Goal: Task Accomplishment & Management: Manage account settings

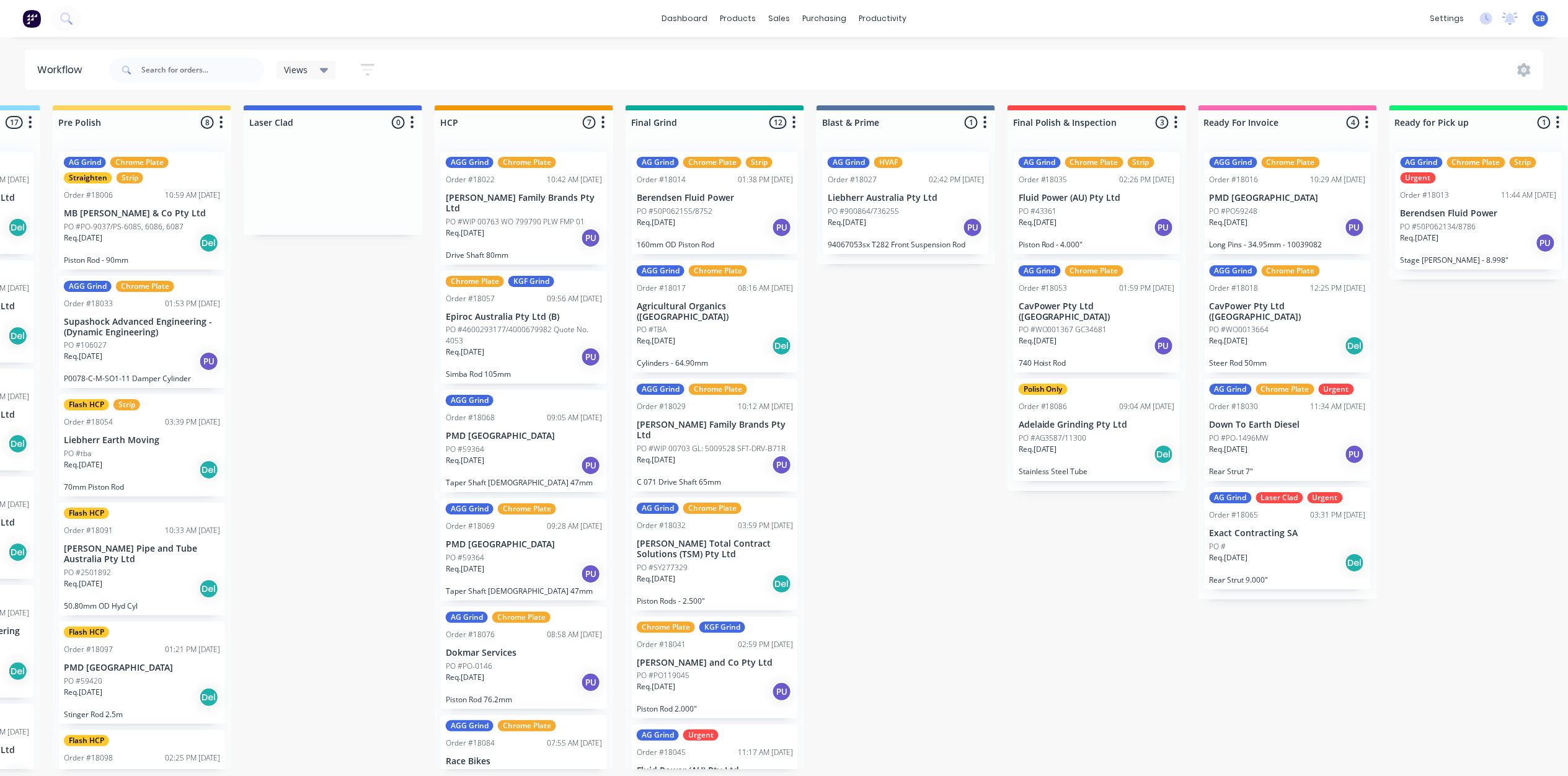
scroll to position [693, 0]
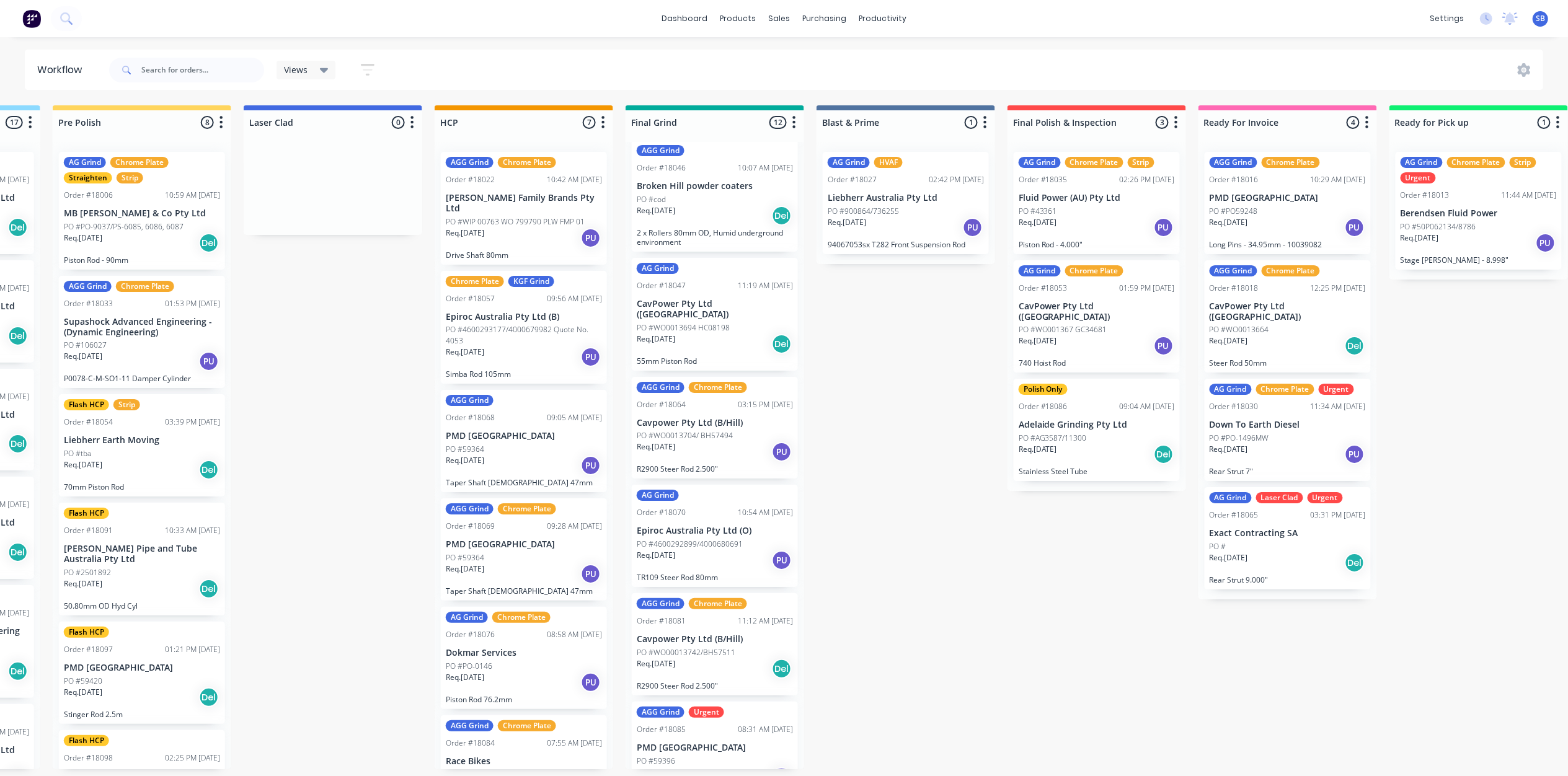
click at [128, 337] on div "AGG Grind Chrome Plate Order #18033 01:53 PM [DATE] Supashock Advanced Engineer…" at bounding box center [142, 332] width 166 height 113
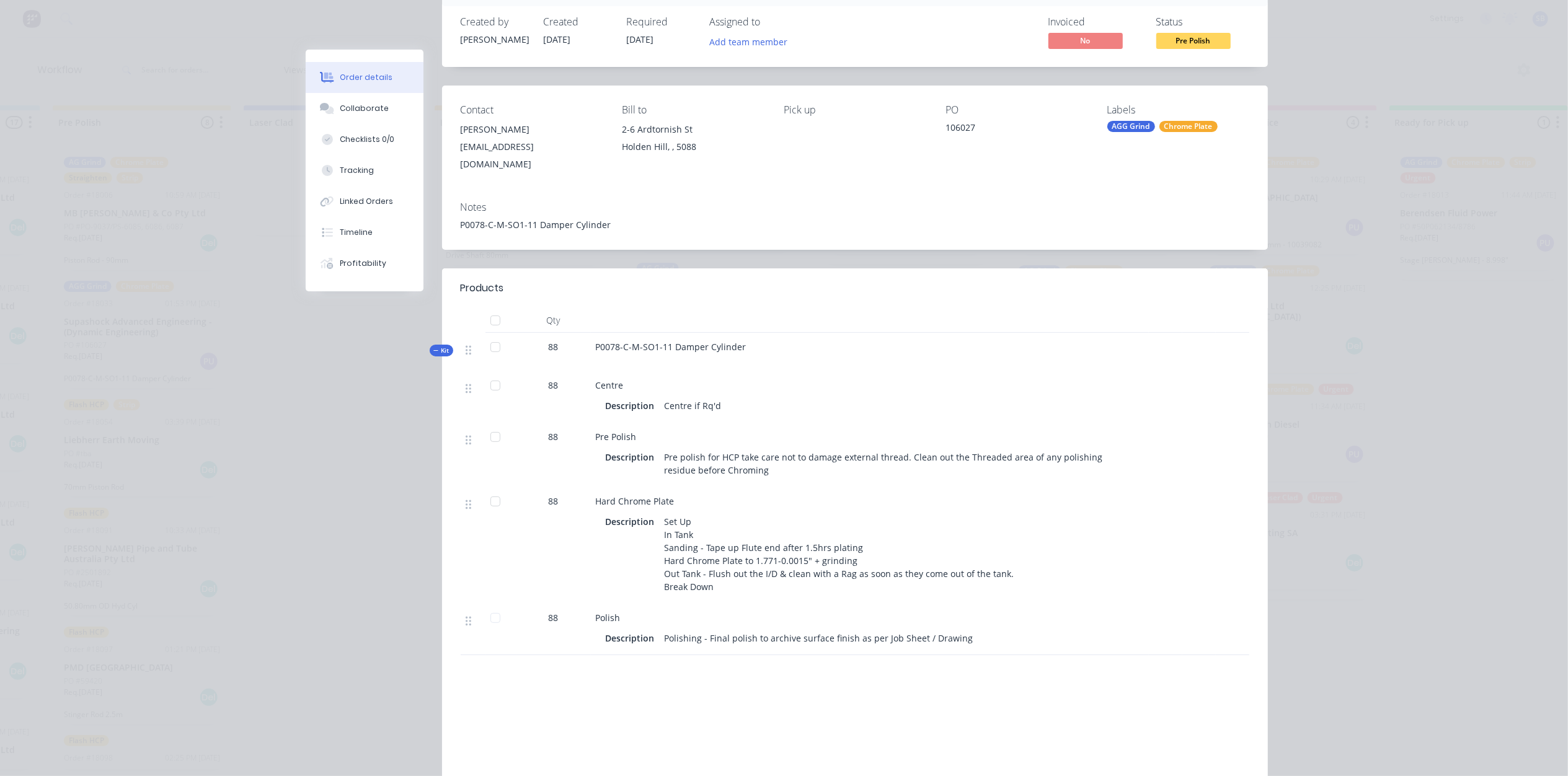
scroll to position [0, 0]
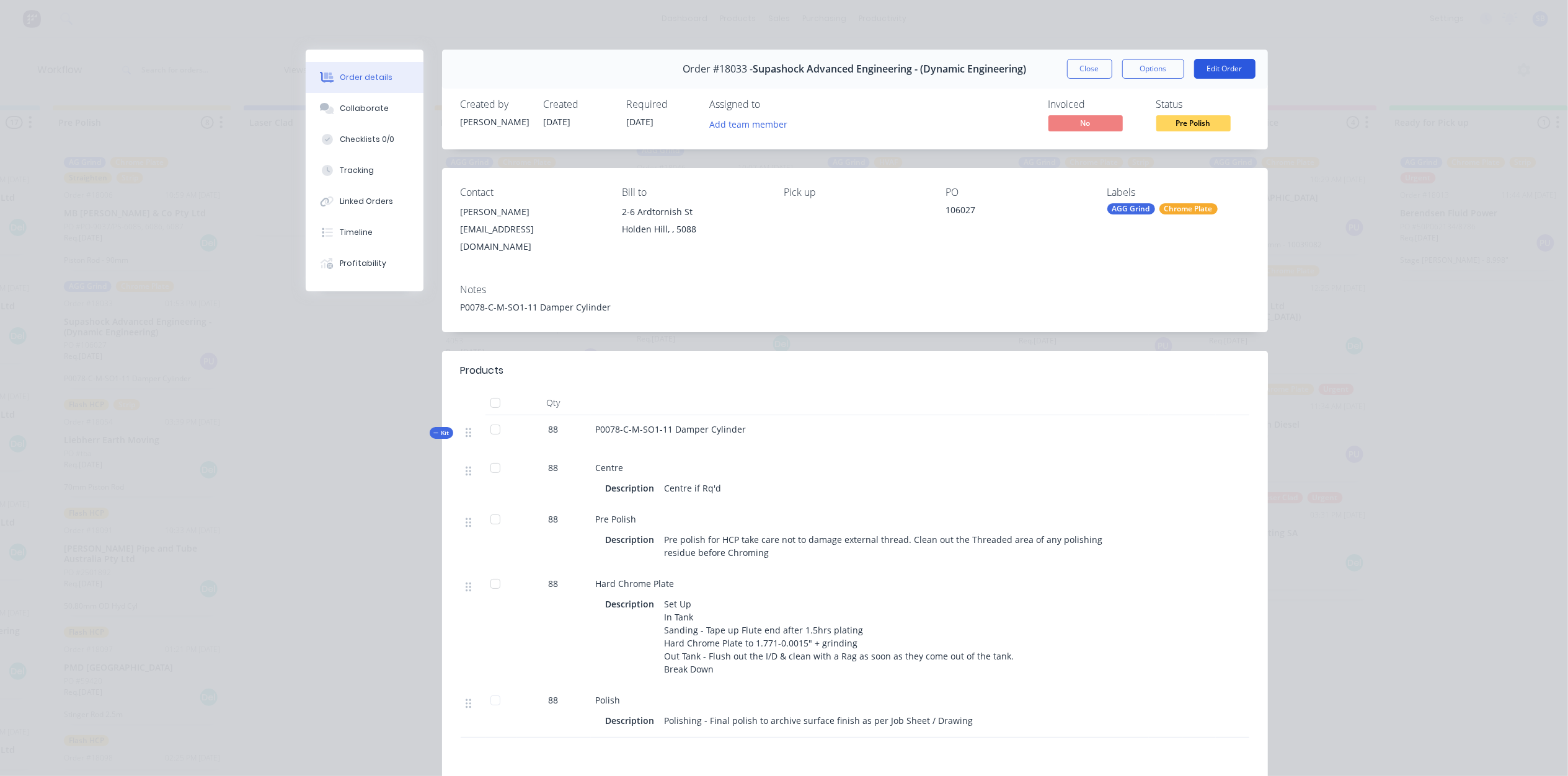
click at [1216, 68] on button "Edit Order" at bounding box center [1225, 69] width 61 height 20
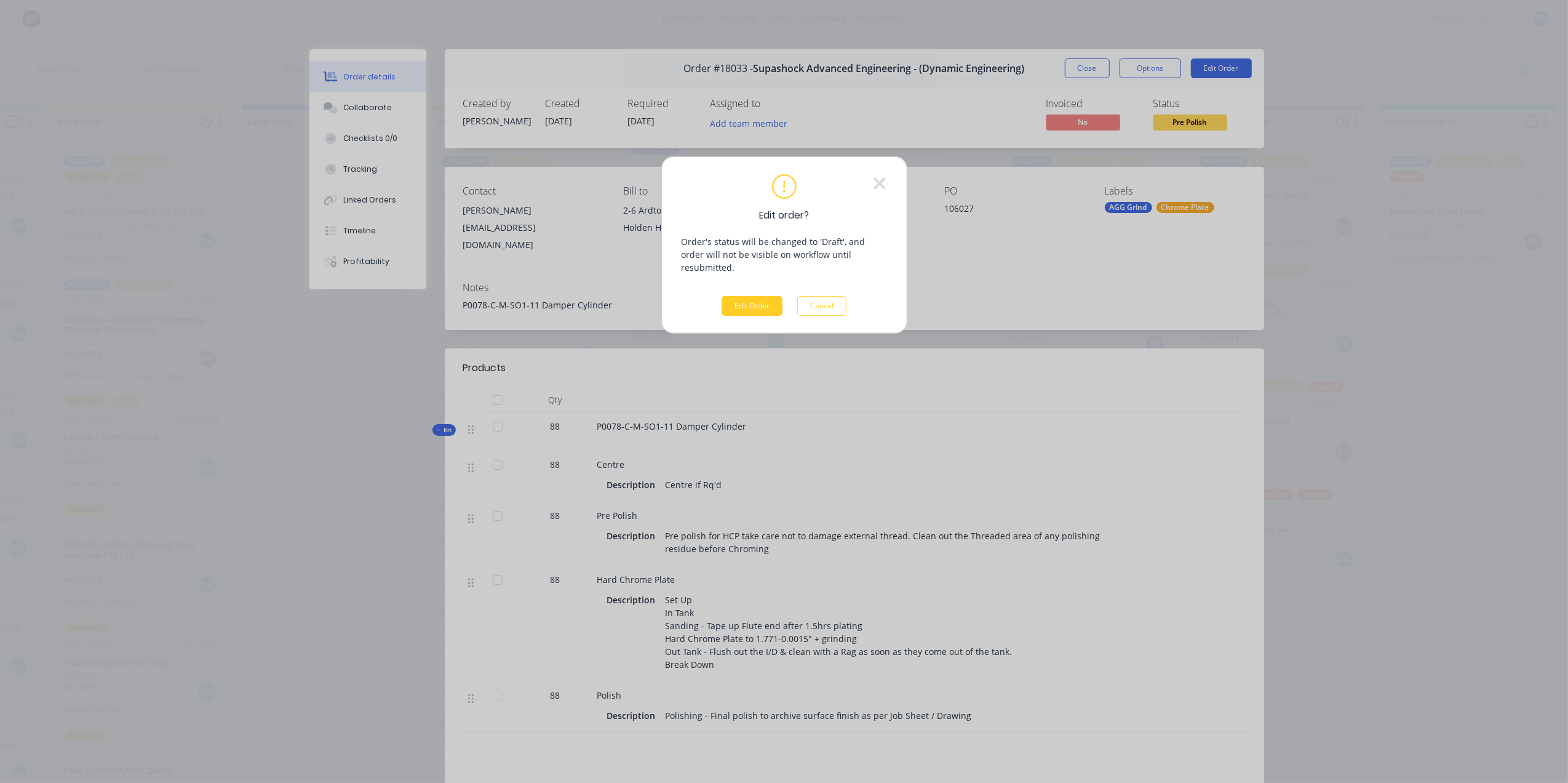
click at [754, 296] on button "Edit Order" at bounding box center [752, 306] width 61 height 20
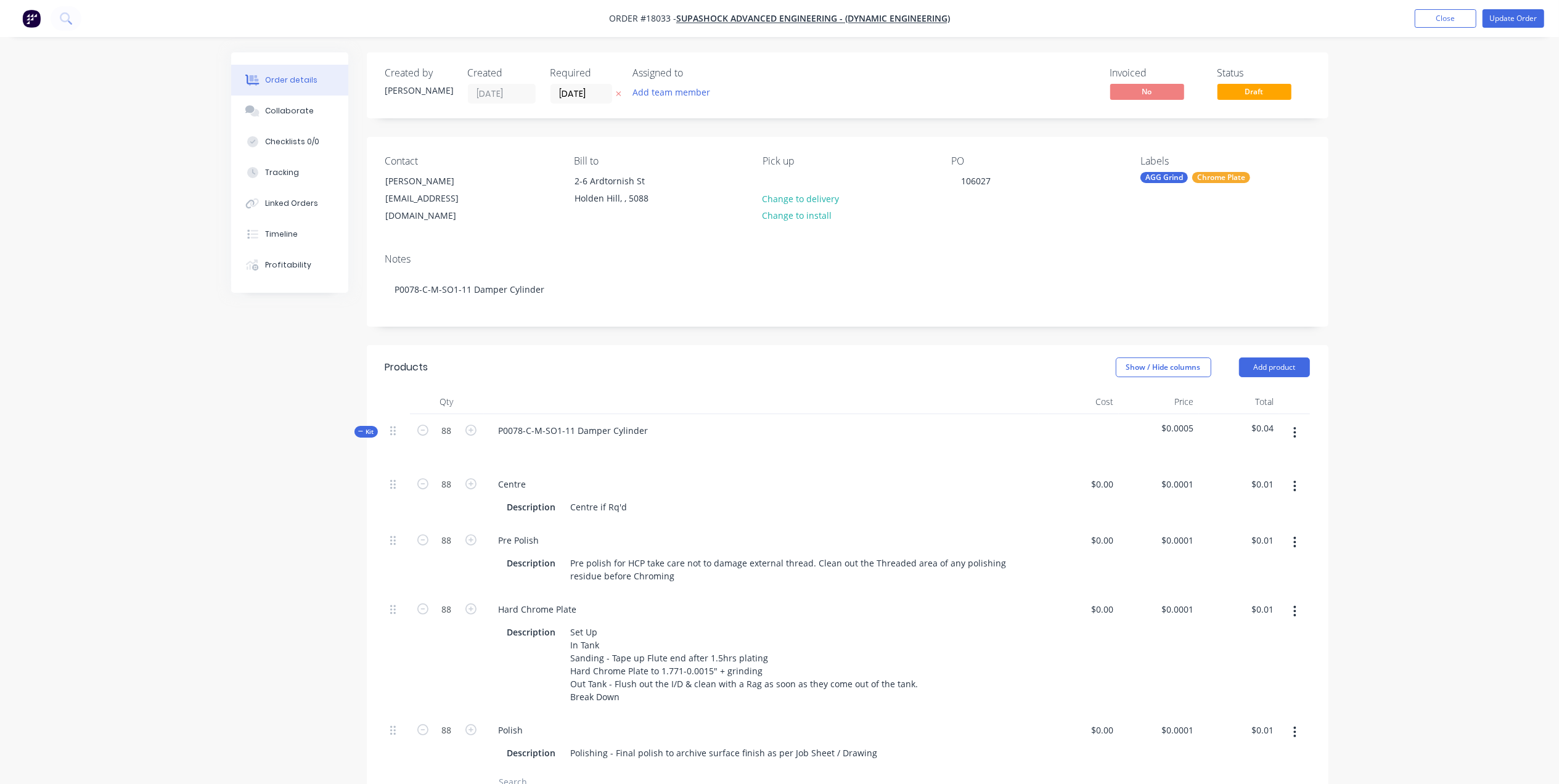
click at [1164, 176] on div "AGG Grind" at bounding box center [1164, 177] width 47 height 11
click at [1161, 282] on div at bounding box center [1163, 286] width 24 height 24
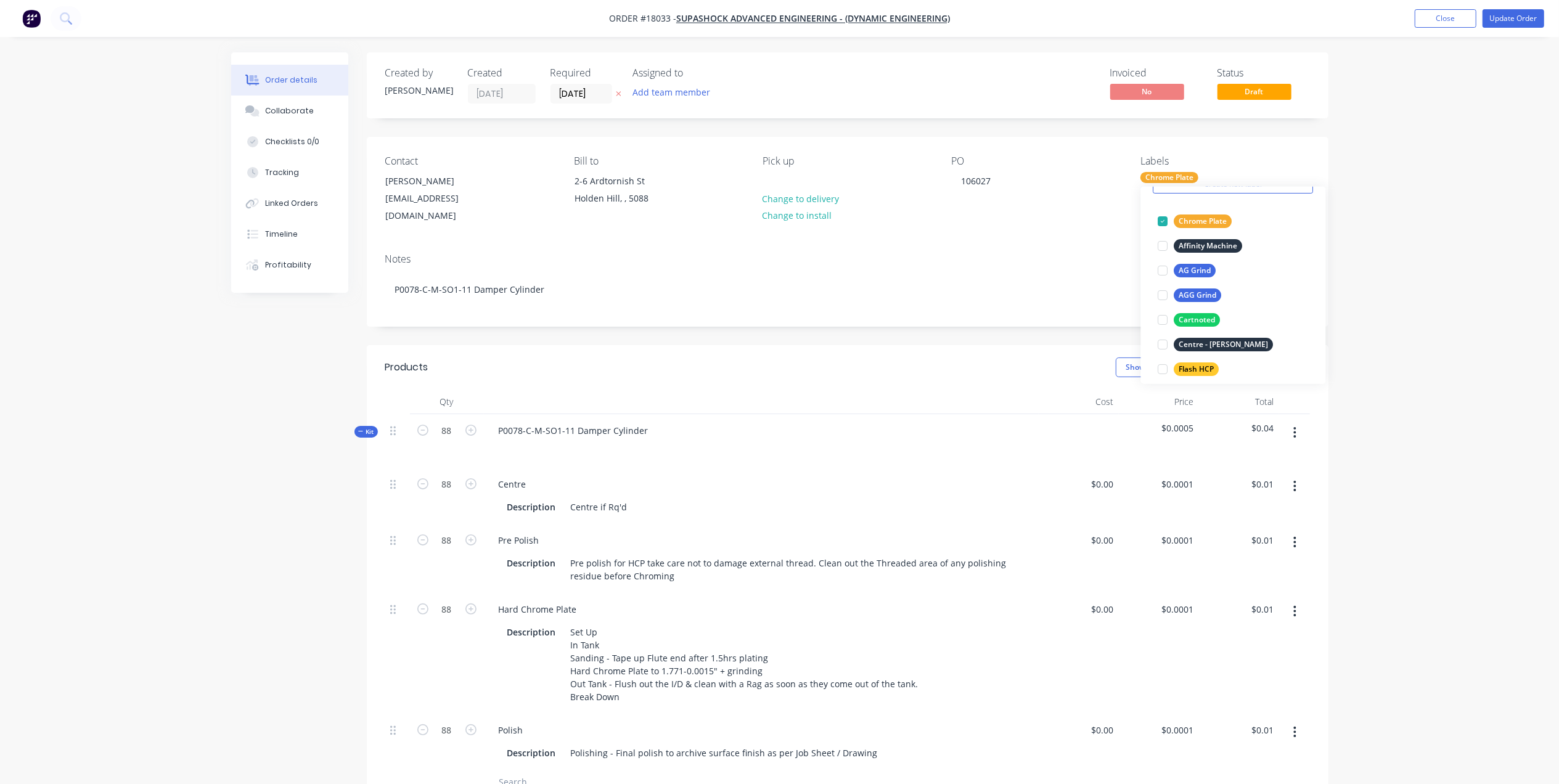
scroll to position [23, 0]
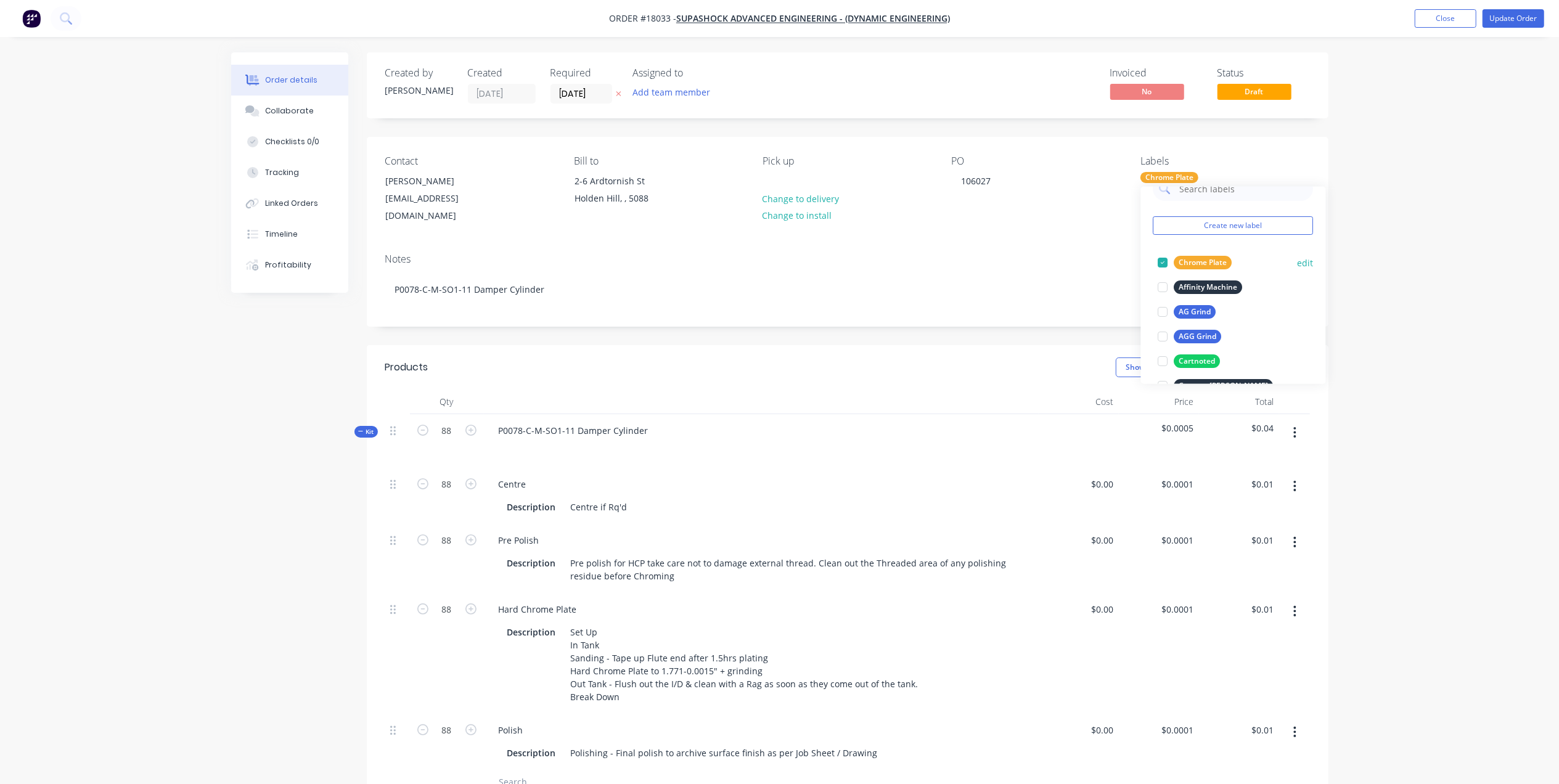
click at [1164, 259] on div at bounding box center [1163, 263] width 24 height 24
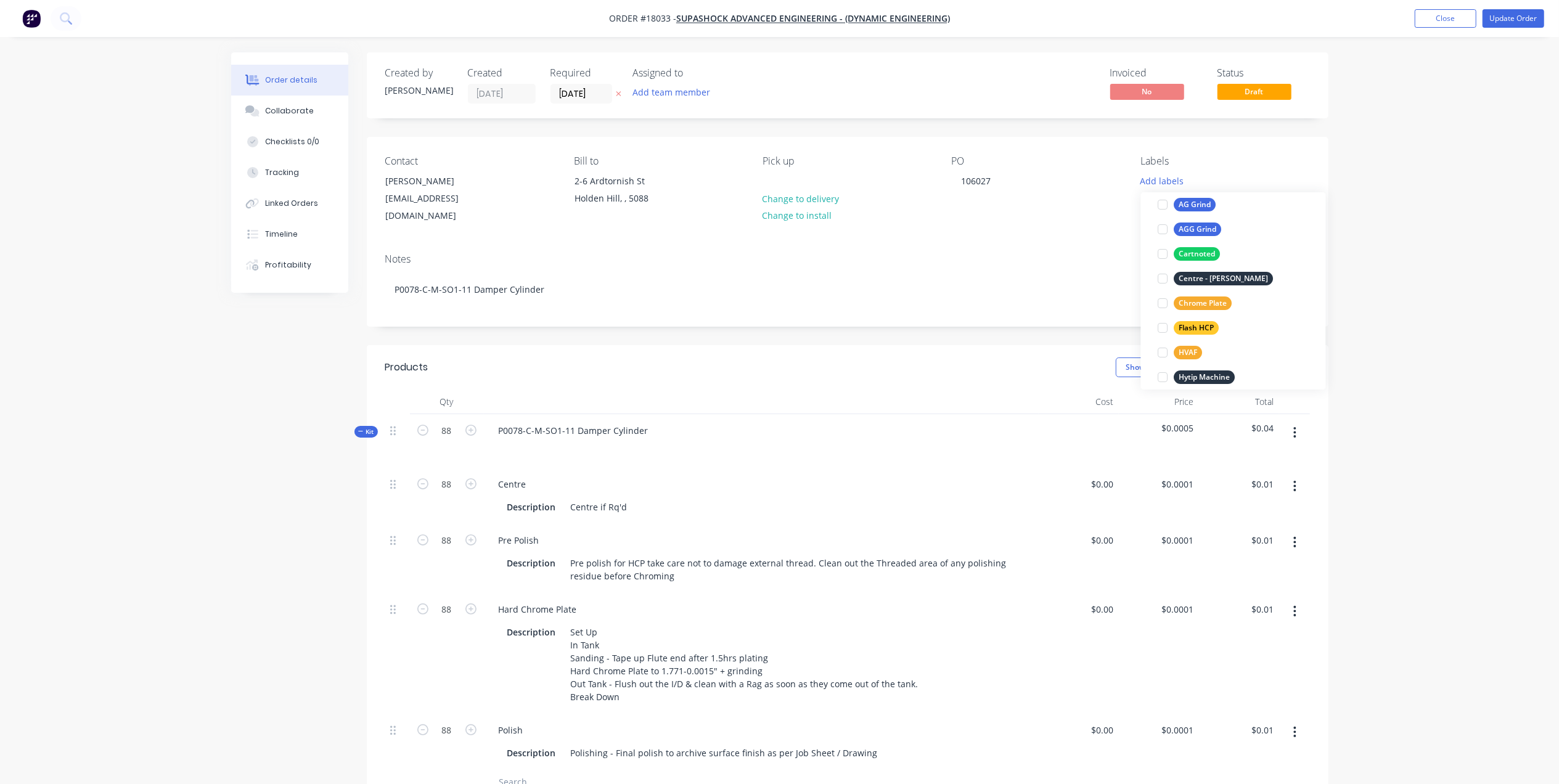
scroll to position [146, 0]
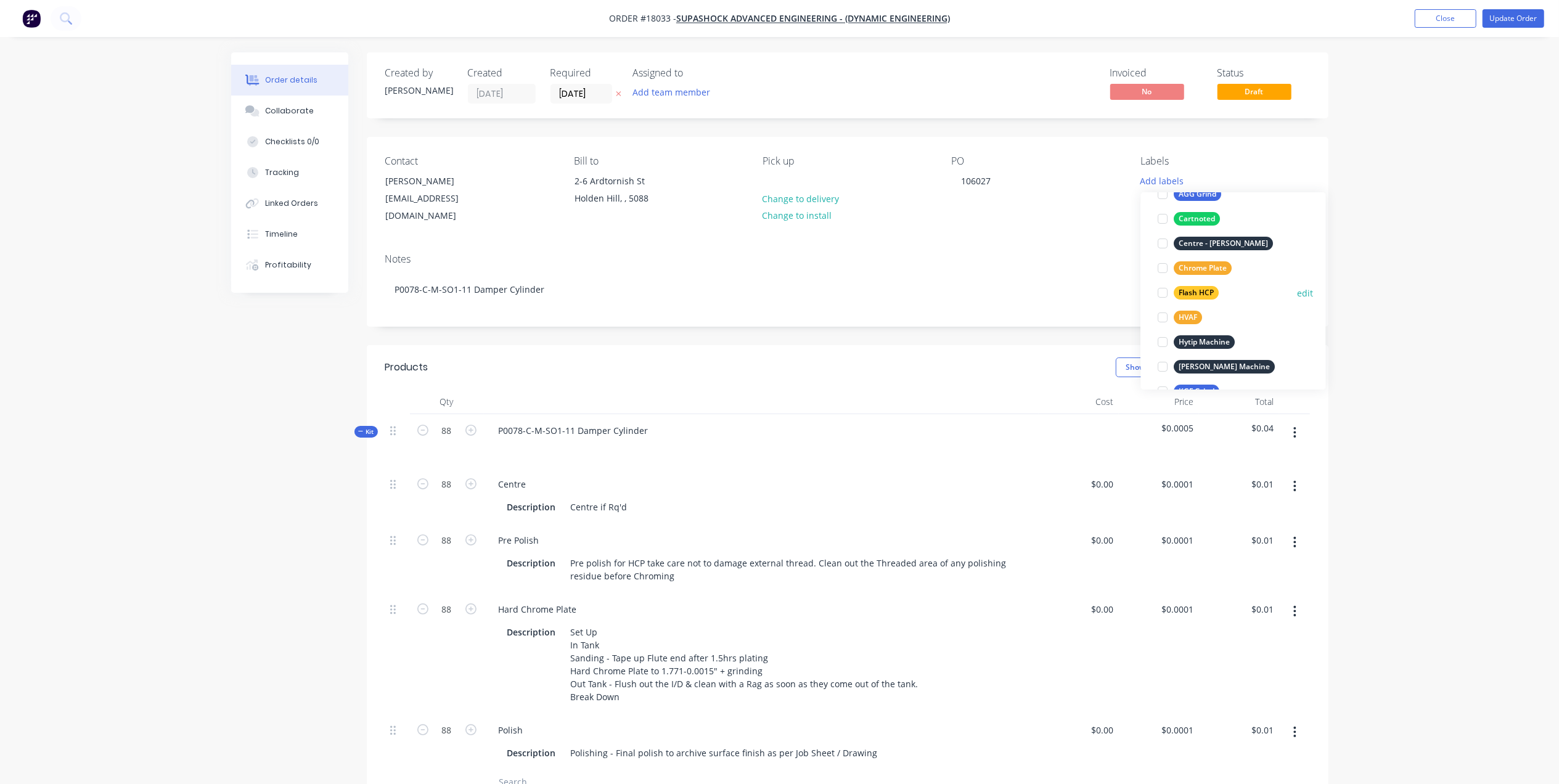
click at [1160, 291] on div at bounding box center [1163, 292] width 24 height 24
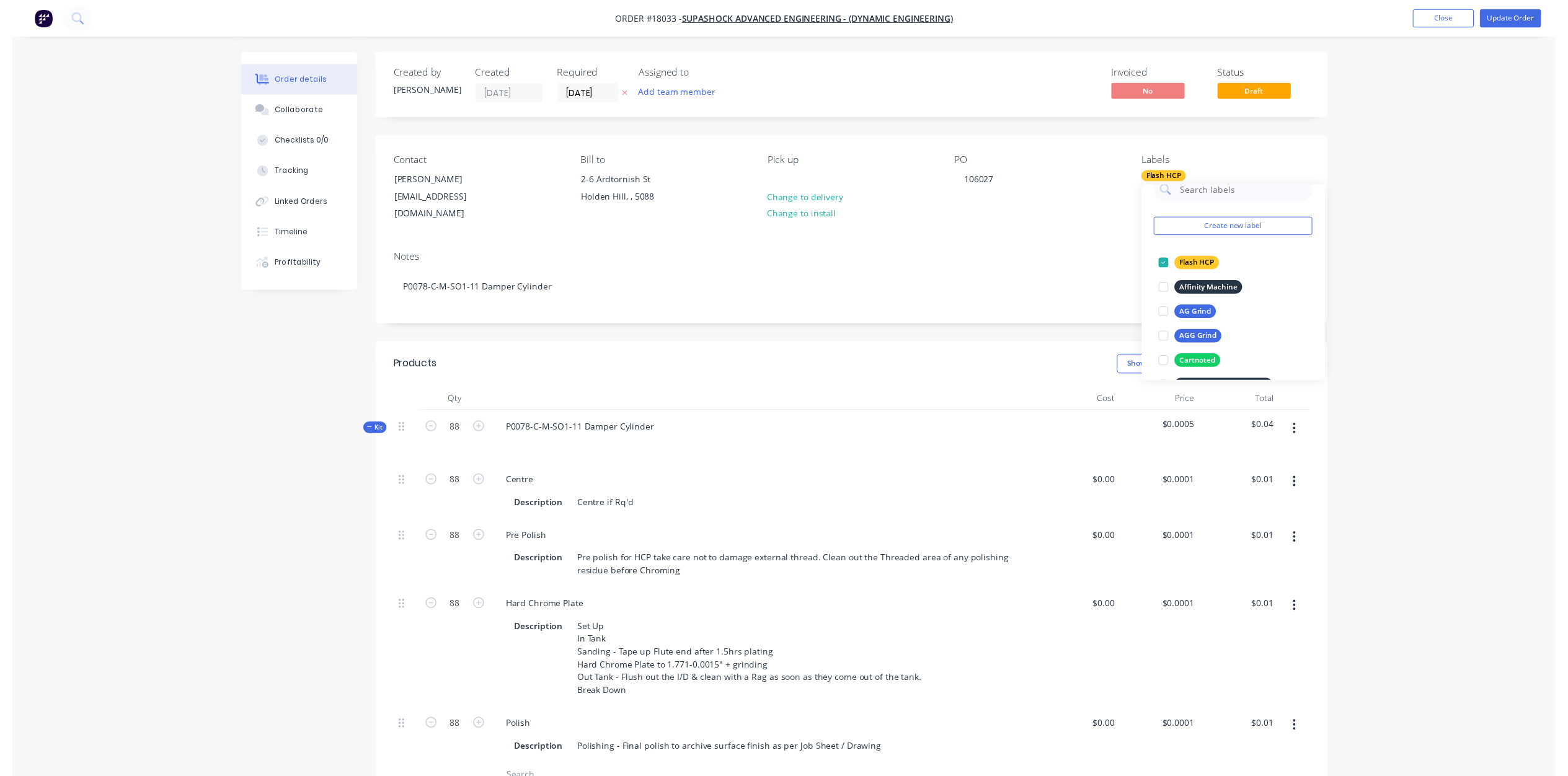
scroll to position [5, 0]
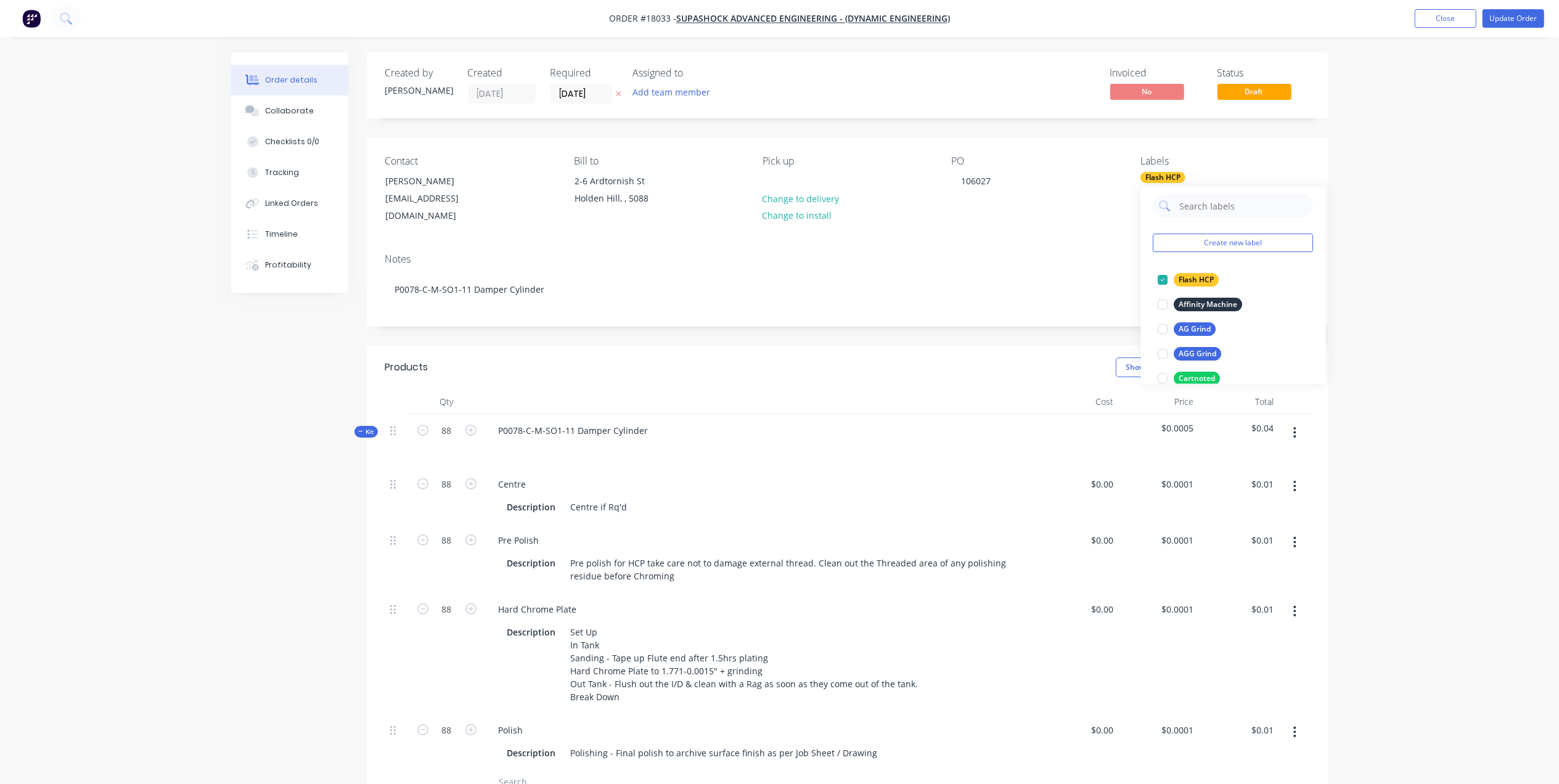
click at [1075, 253] on div "Notes" at bounding box center [847, 259] width 925 height 11
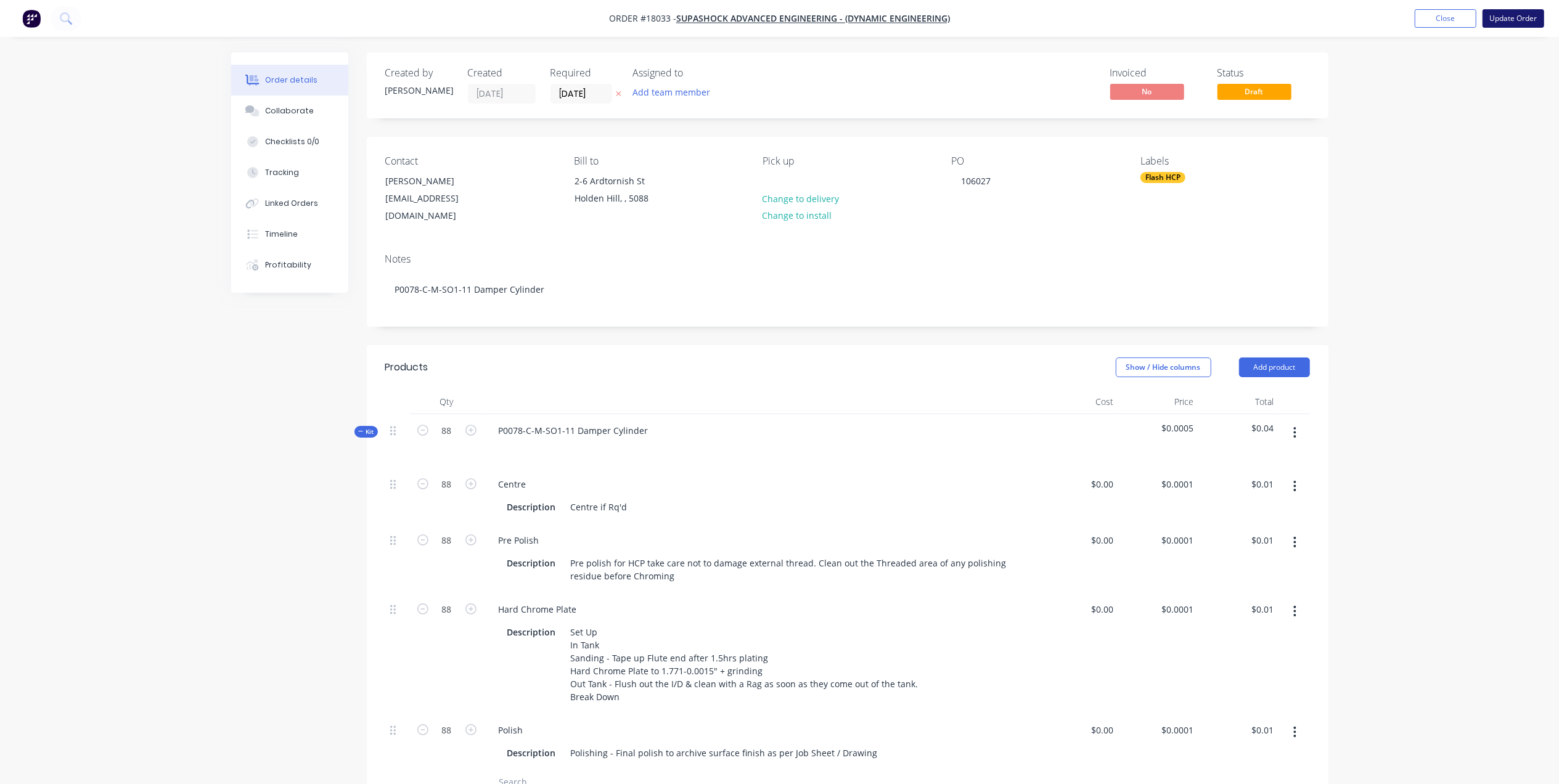
click at [1512, 18] on button "Update Order" at bounding box center [1513, 18] width 62 height 18
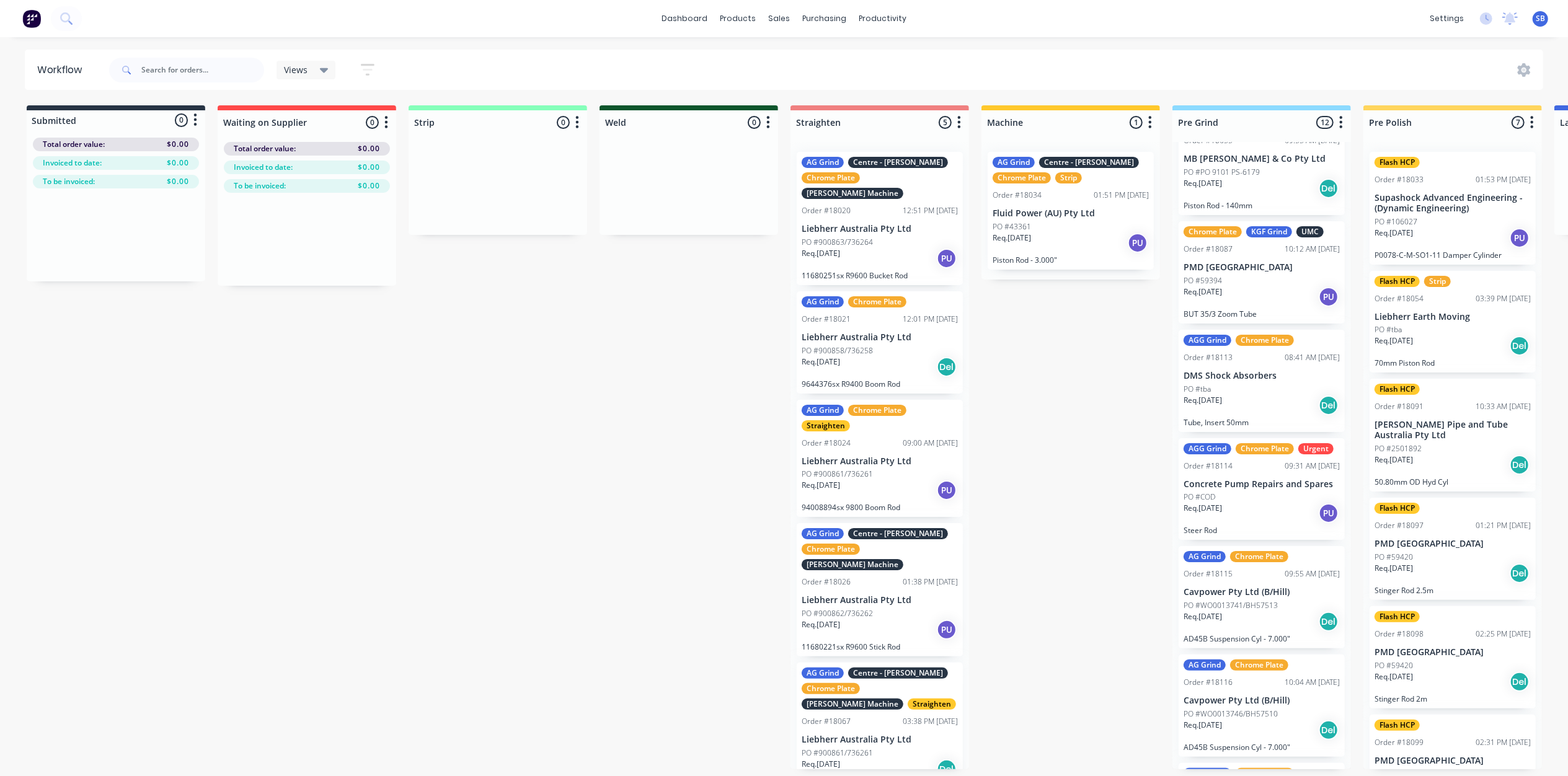
scroll to position [579, 0]
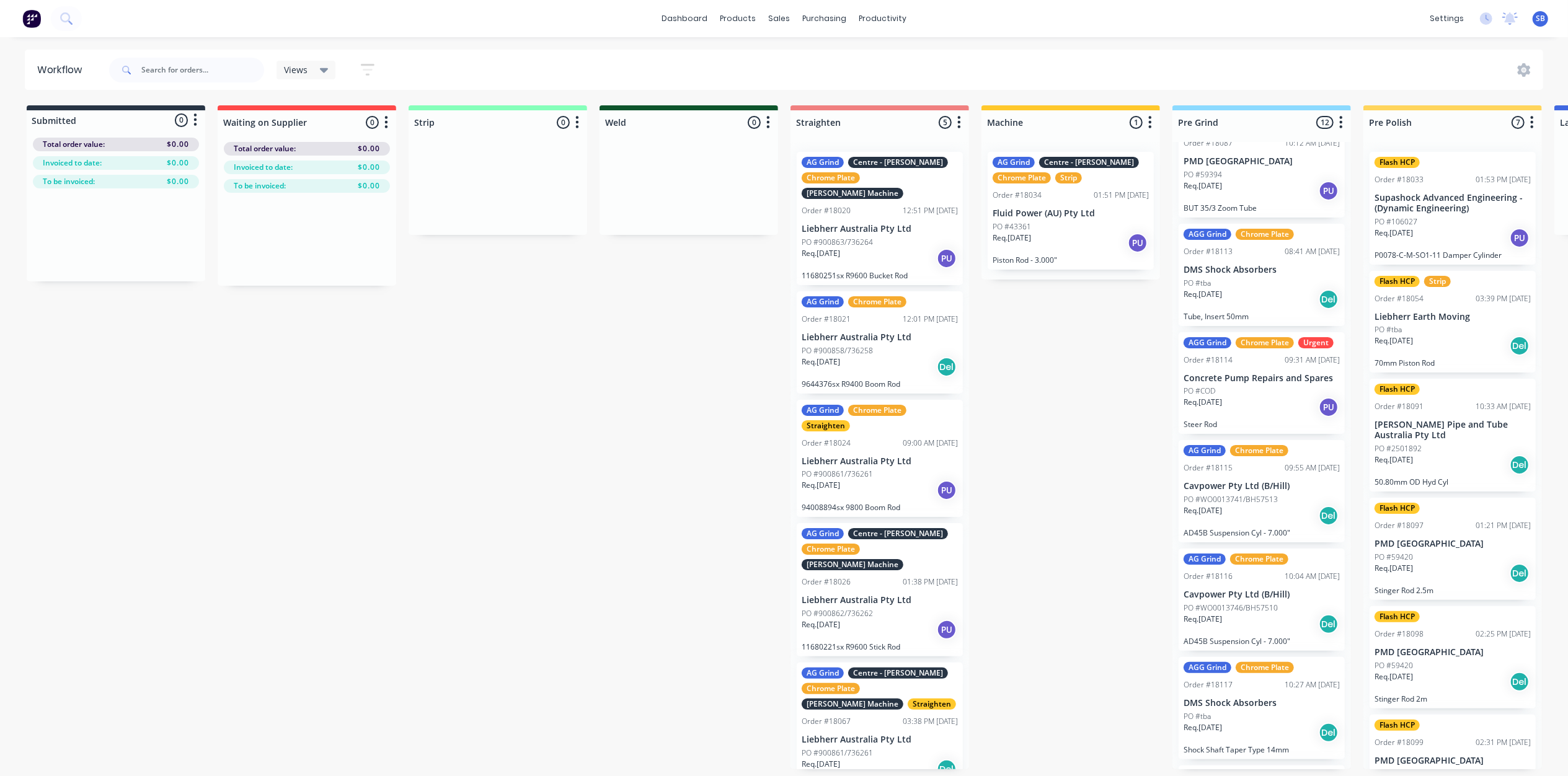
drag, startPoint x: 578, startPoint y: 121, endPoint x: 533, endPoint y: 164, distance: 62.2
click at [533, 164] on div at bounding box center [498, 188] width 178 height 93
click at [482, 118] on div at bounding box center [498, 122] width 178 height 24
click at [496, 108] on div "Strip 0 Status colour #85FFBA hex #85FFBA Save Cancel Notifications Email SMS S…" at bounding box center [498, 120] width 178 height 29
click at [576, 125] on icon "button" at bounding box center [577, 122] width 4 height 15
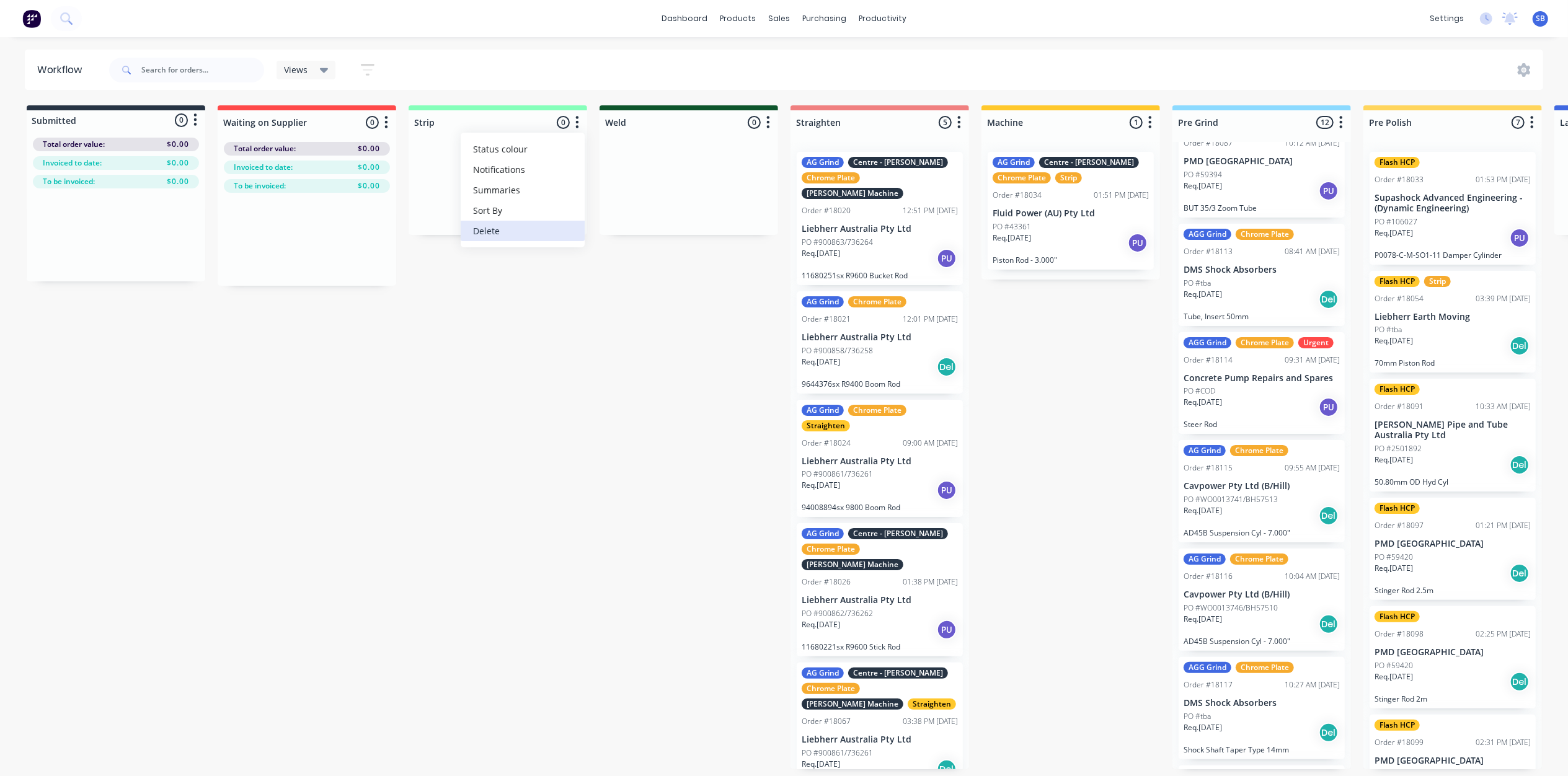
click at [489, 228] on button "Delete" at bounding box center [522, 230] width 124 height 21
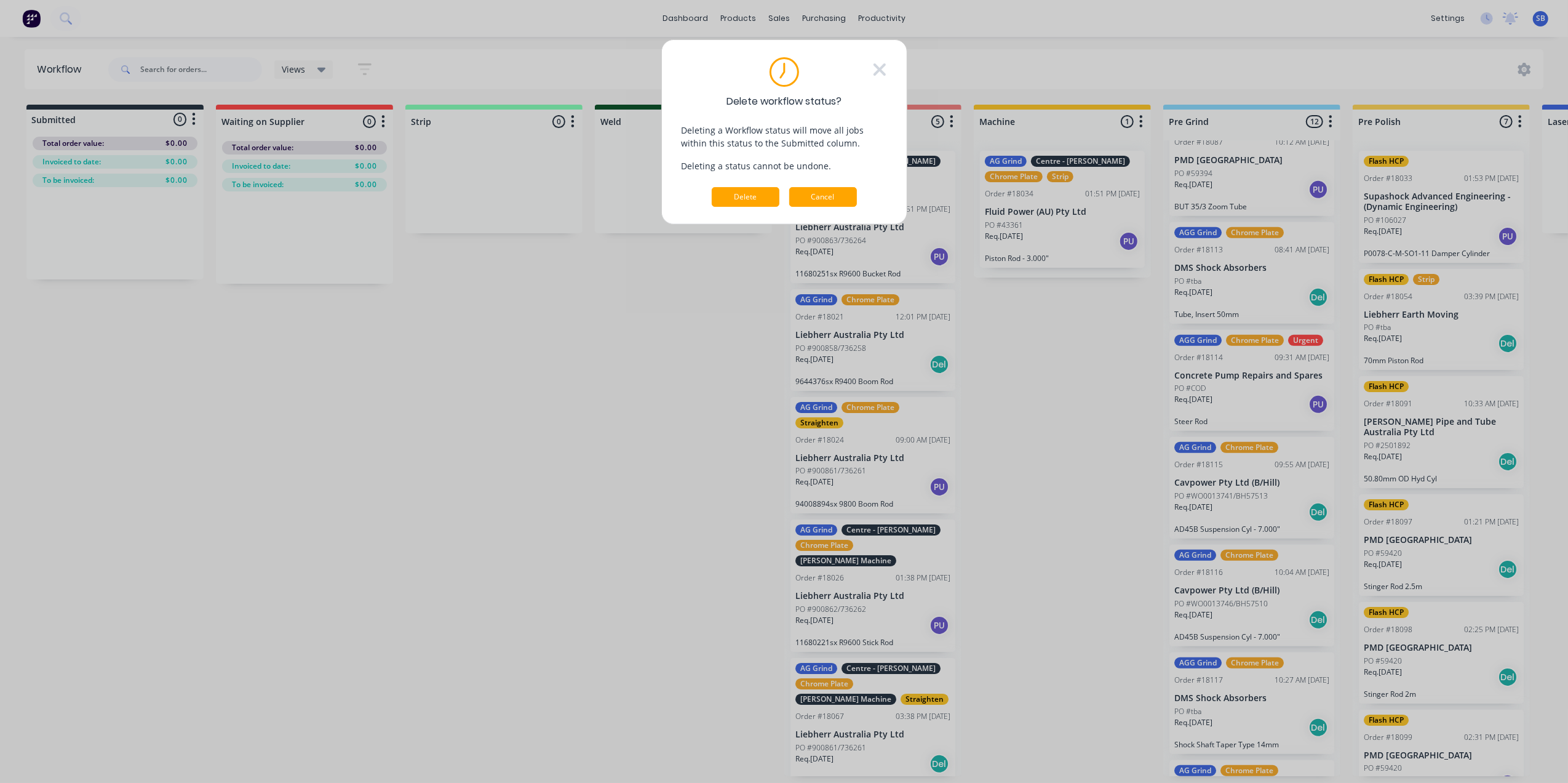
click at [826, 201] on button "Cancel" at bounding box center [822, 197] width 68 height 20
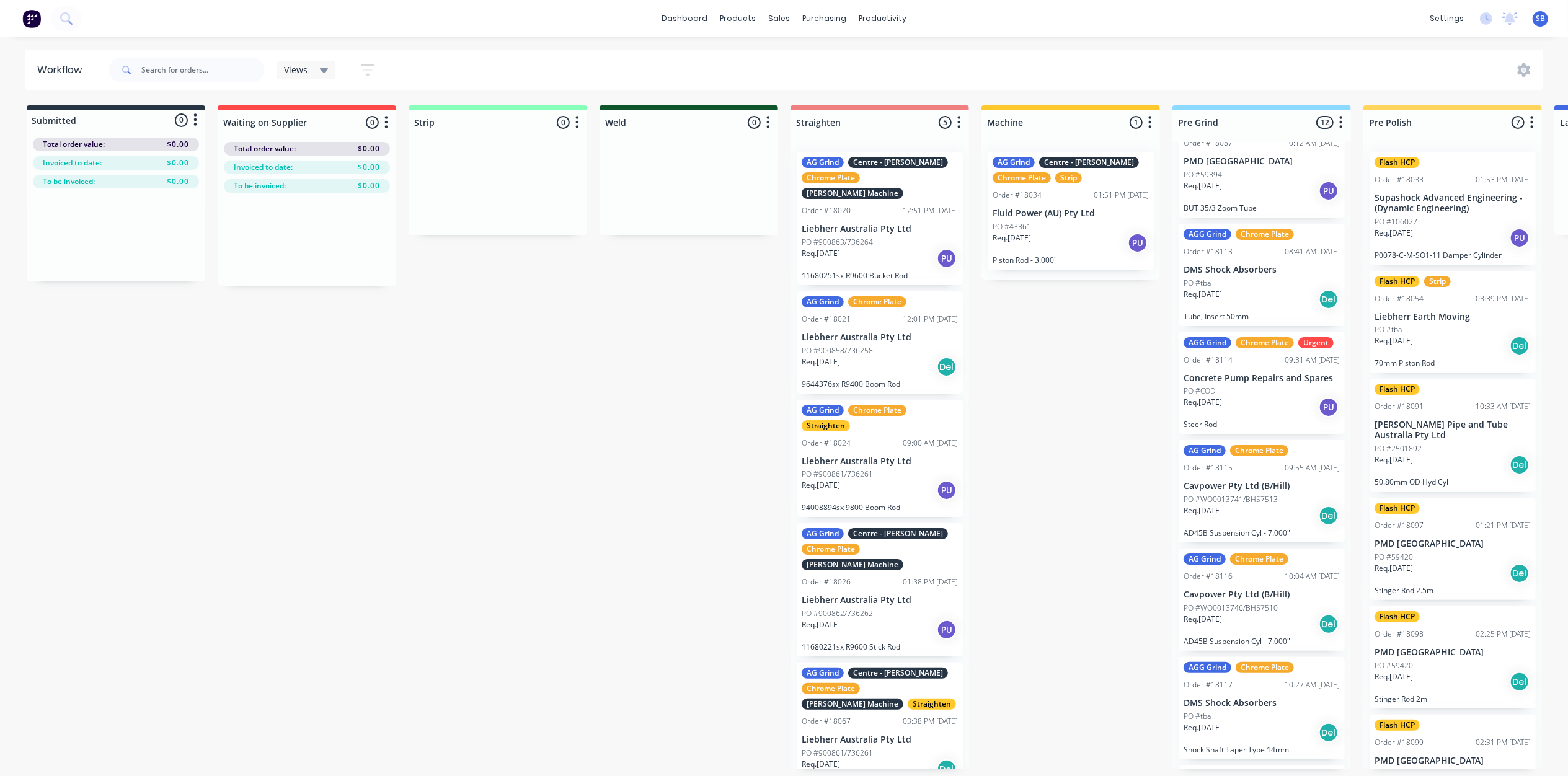
click at [577, 121] on icon "button" at bounding box center [578, 122] width 3 height 12
click at [507, 227] on button "Delete" at bounding box center [522, 230] width 124 height 21
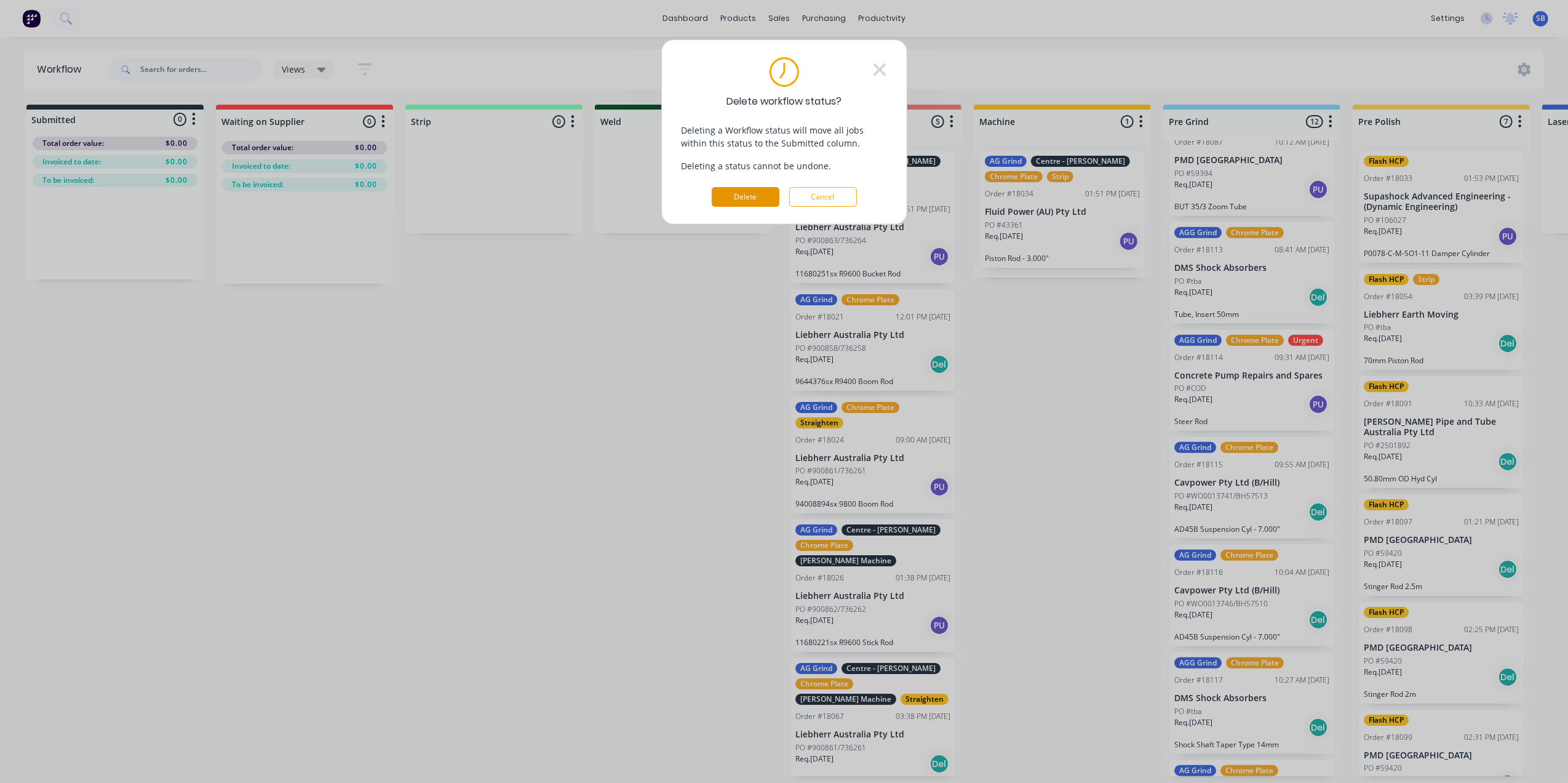
click at [746, 192] on button "Delete" at bounding box center [746, 197] width 68 height 20
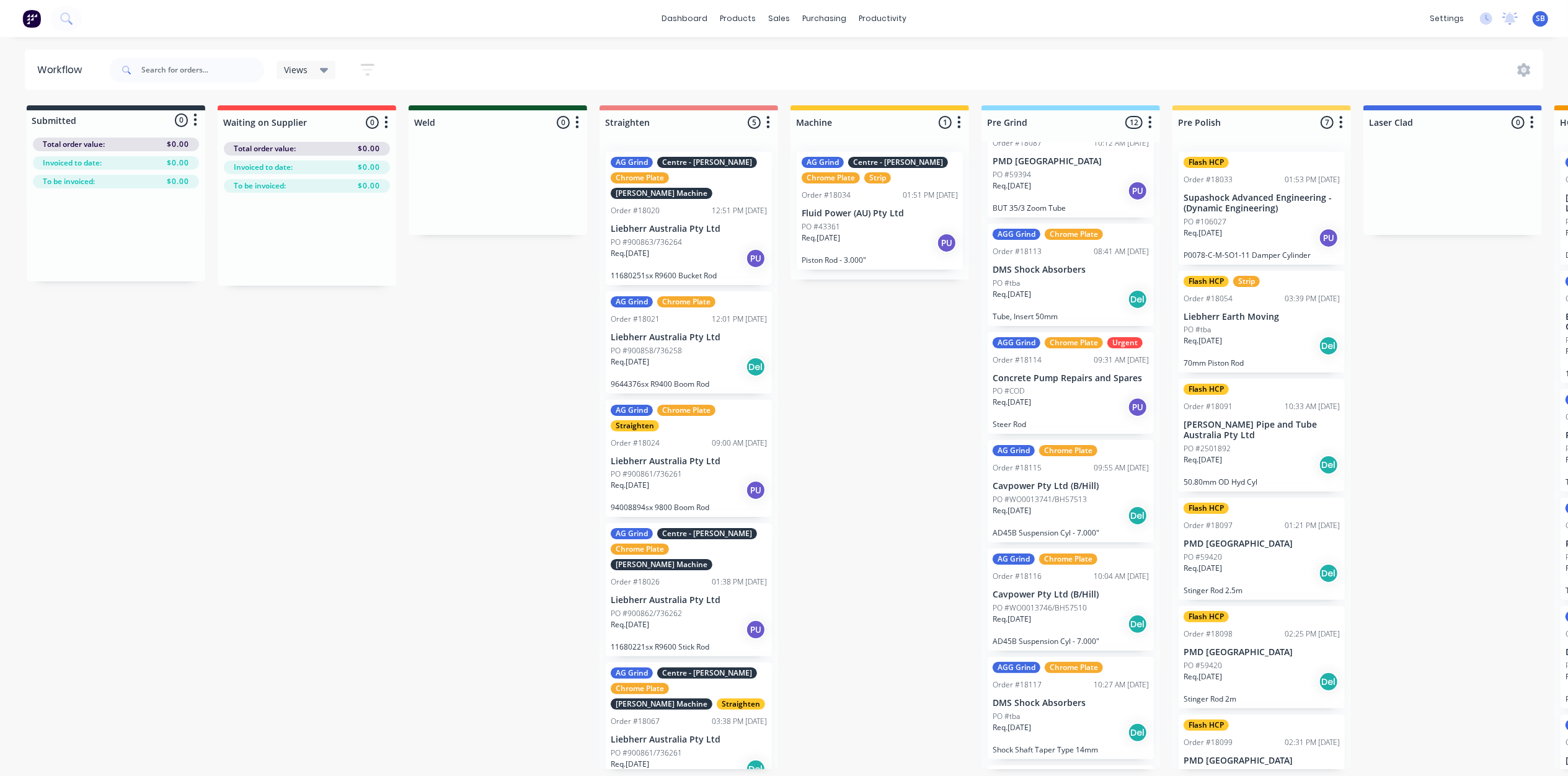
click at [579, 121] on button "button" at bounding box center [577, 122] width 15 height 15
click at [506, 232] on button "Delete" at bounding box center [522, 230] width 124 height 21
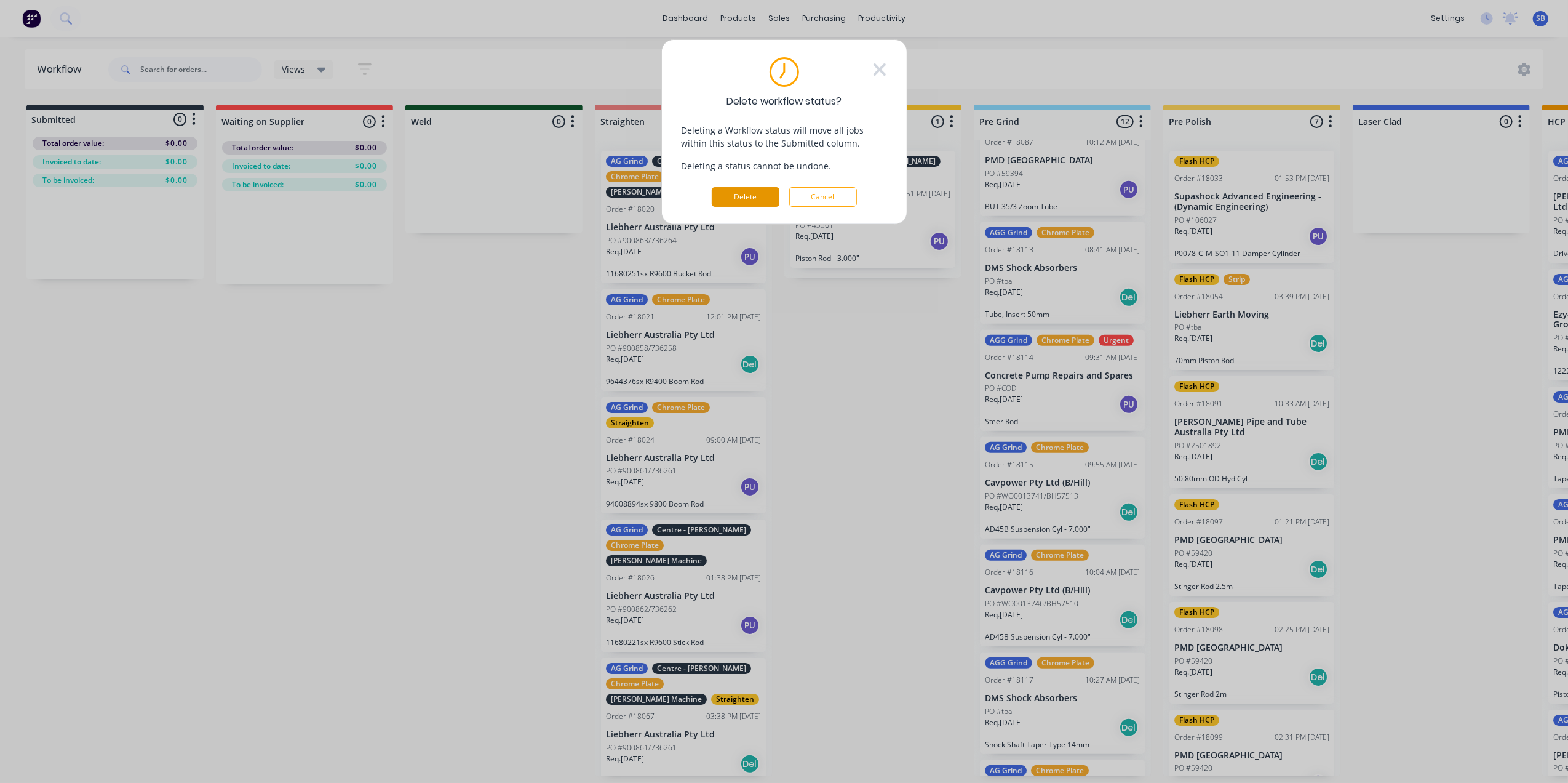
click at [747, 197] on button "Delete" at bounding box center [746, 197] width 68 height 20
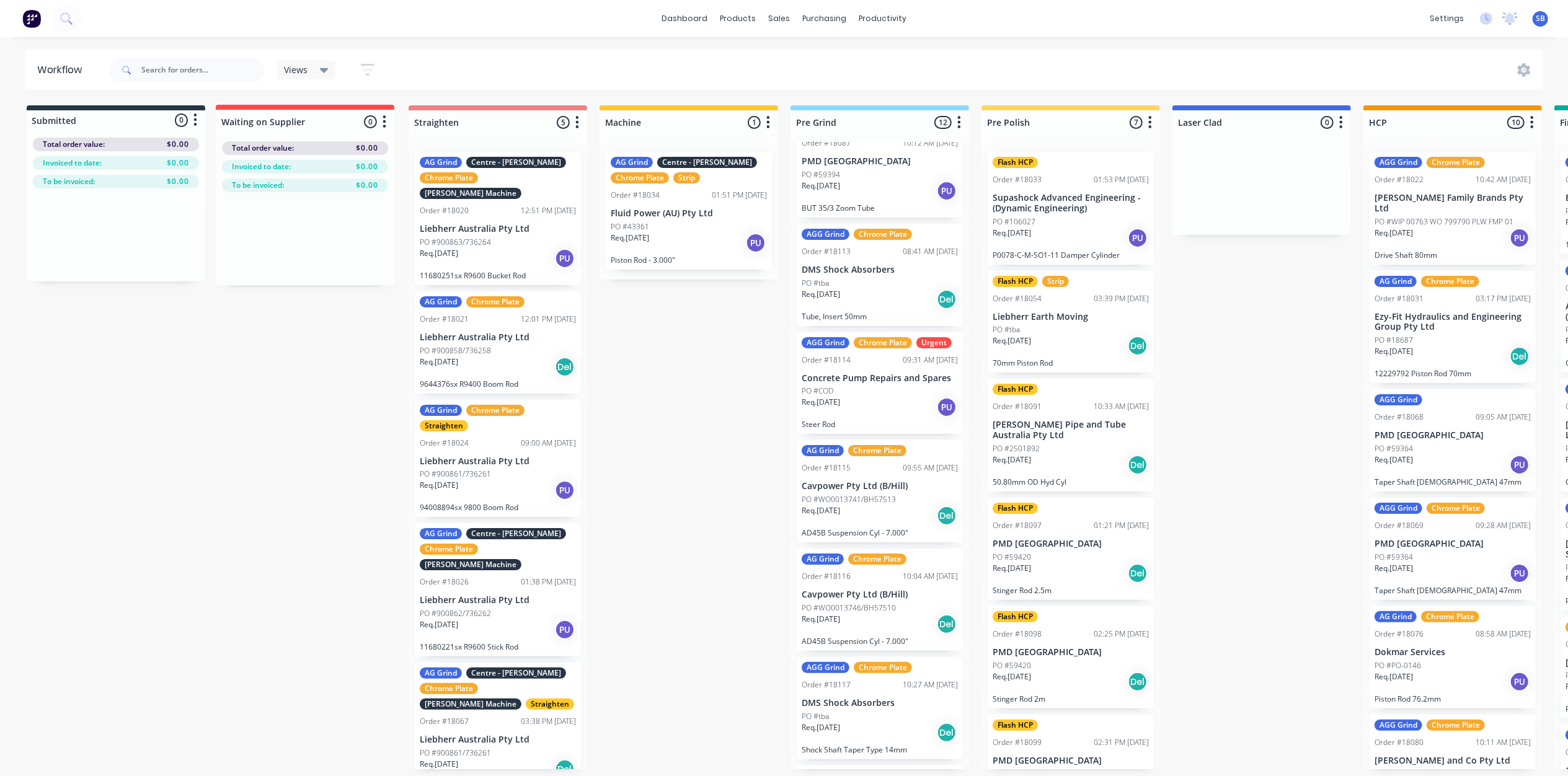
click at [349, 114] on div "Submitted 0 Status colour #273444 hex #273444 Save Cancel Summaries Total order…" at bounding box center [1384, 437] width 2787 height 664
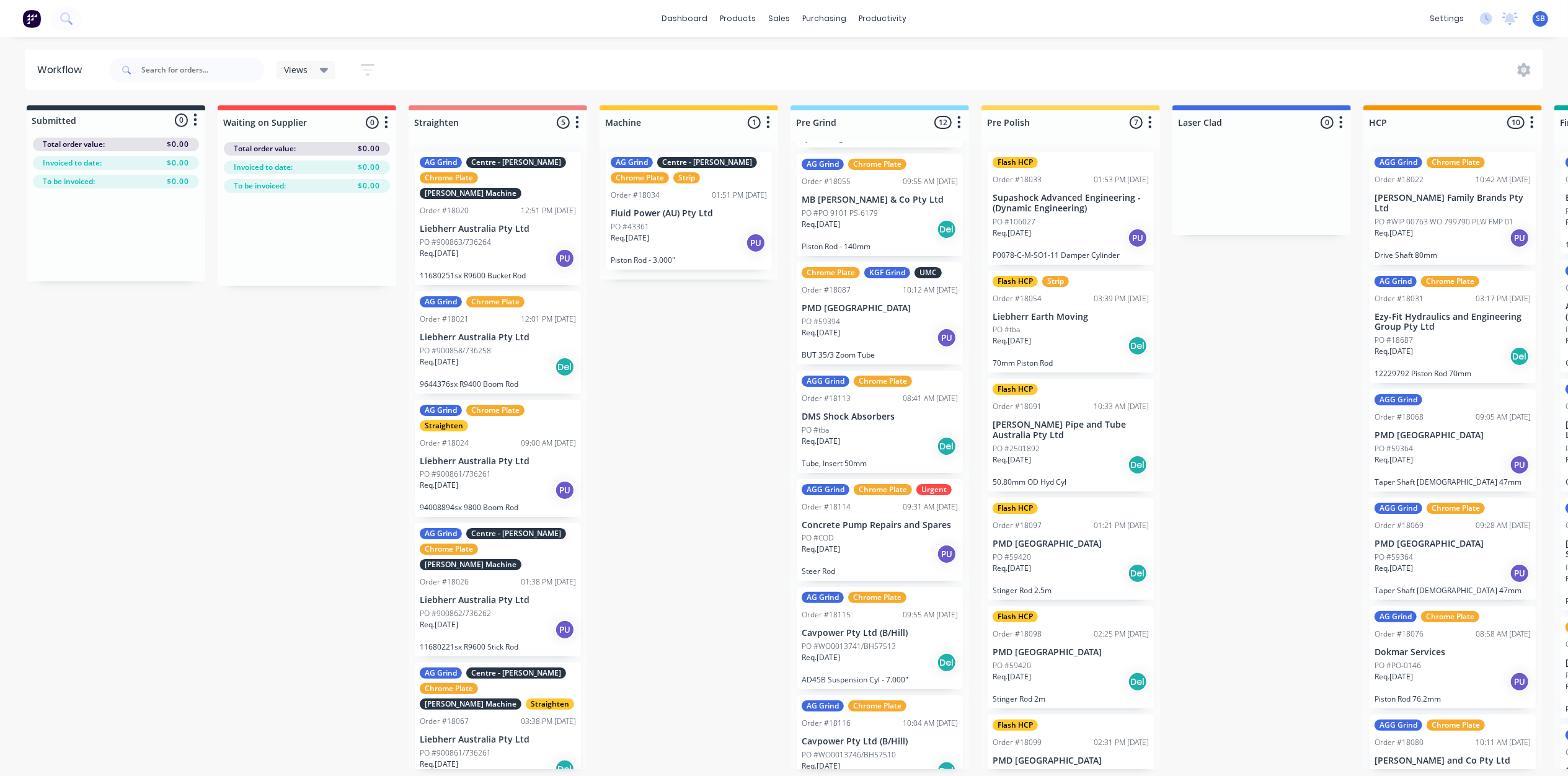
scroll to position [0, 0]
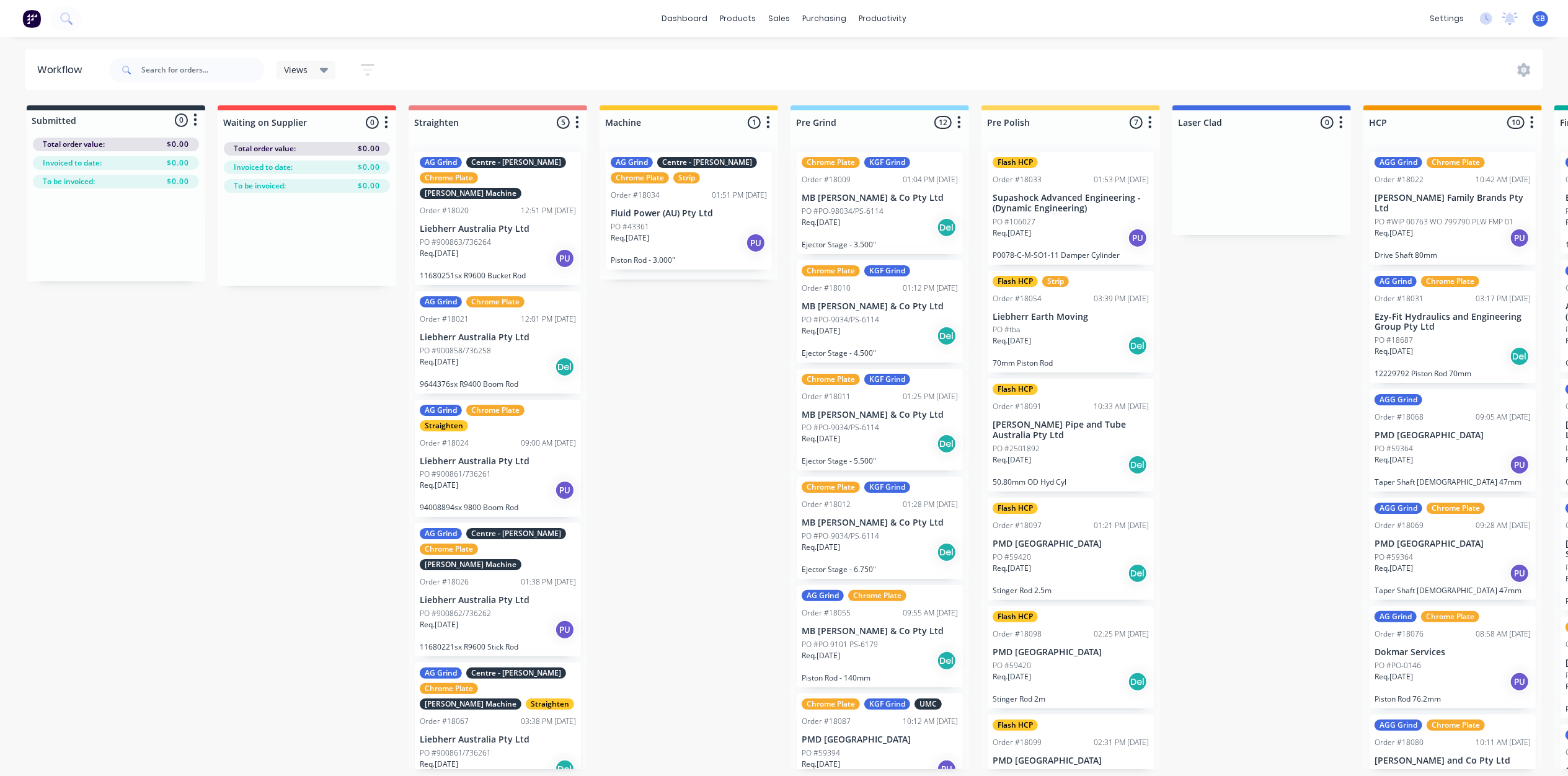
click at [323, 68] on icon at bounding box center [323, 71] width 8 height 5
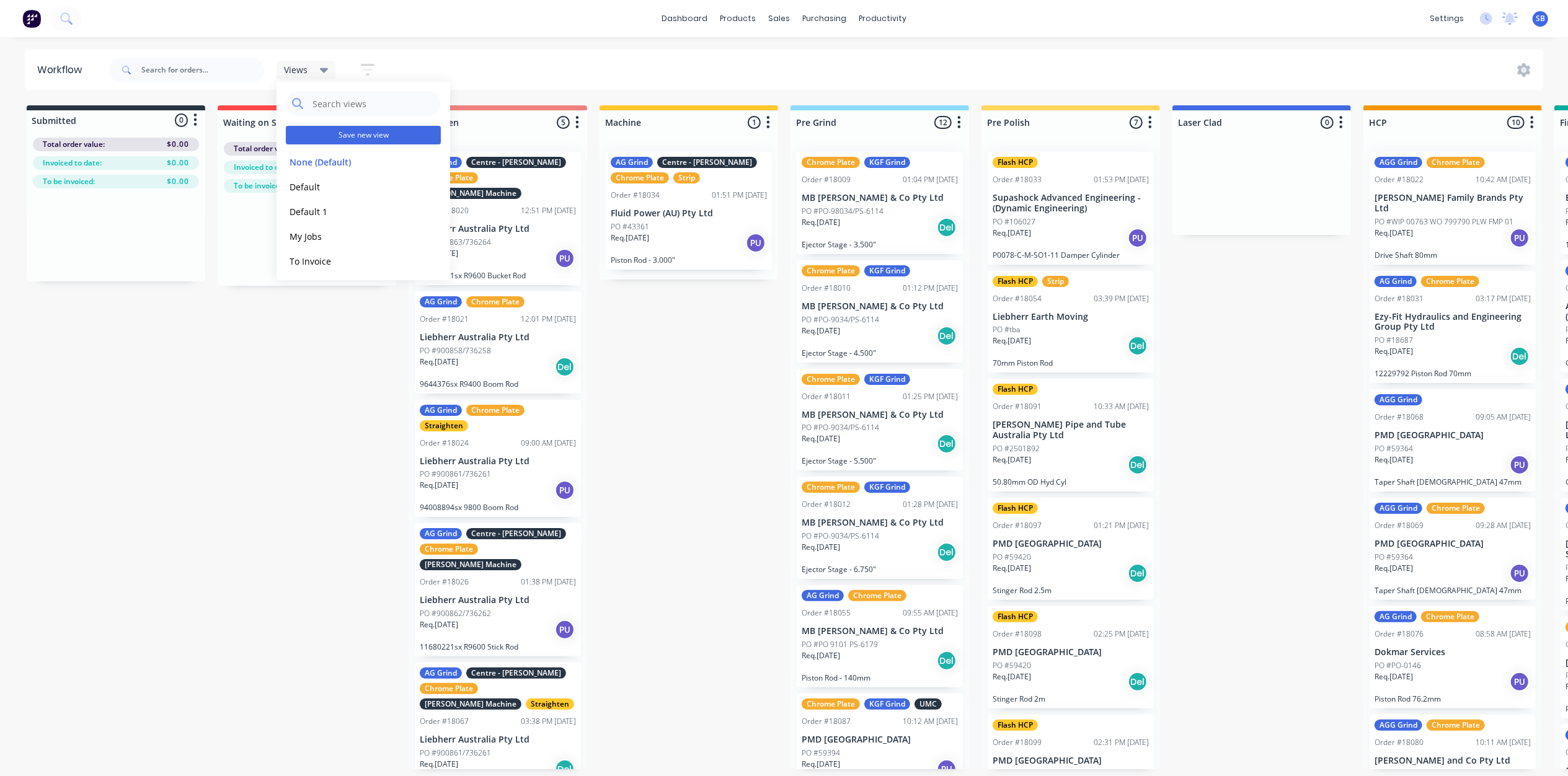
click at [353, 132] on button "Save new view" at bounding box center [363, 135] width 155 height 18
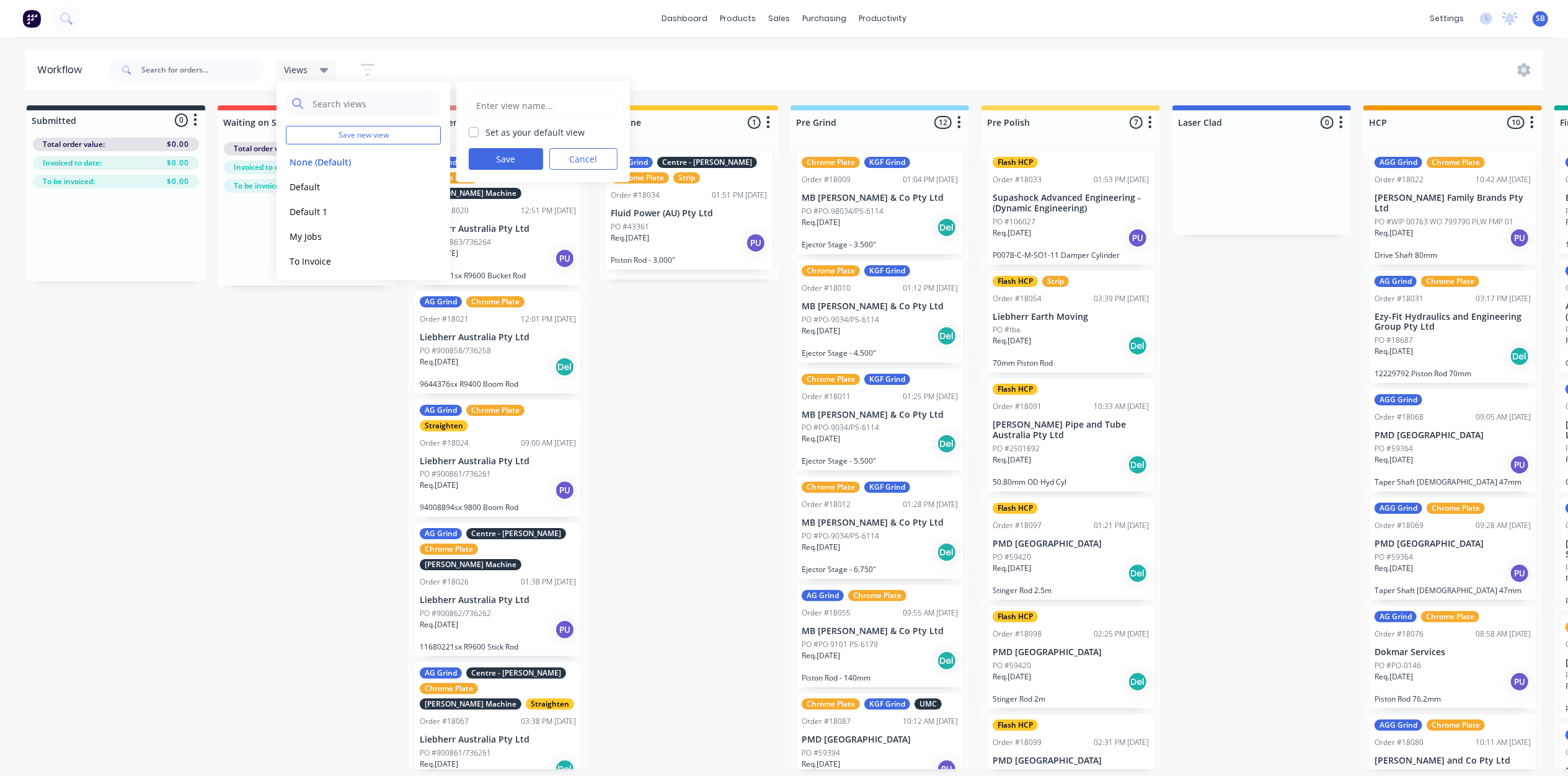
click at [486, 132] on label "Set as your default view" at bounding box center [535, 132] width 99 height 13
click at [472, 132] on input "Set as your default view" at bounding box center [473, 131] width 10 height 12
checkbox input "true"
click at [502, 162] on button "Save" at bounding box center [506, 159] width 75 height 22
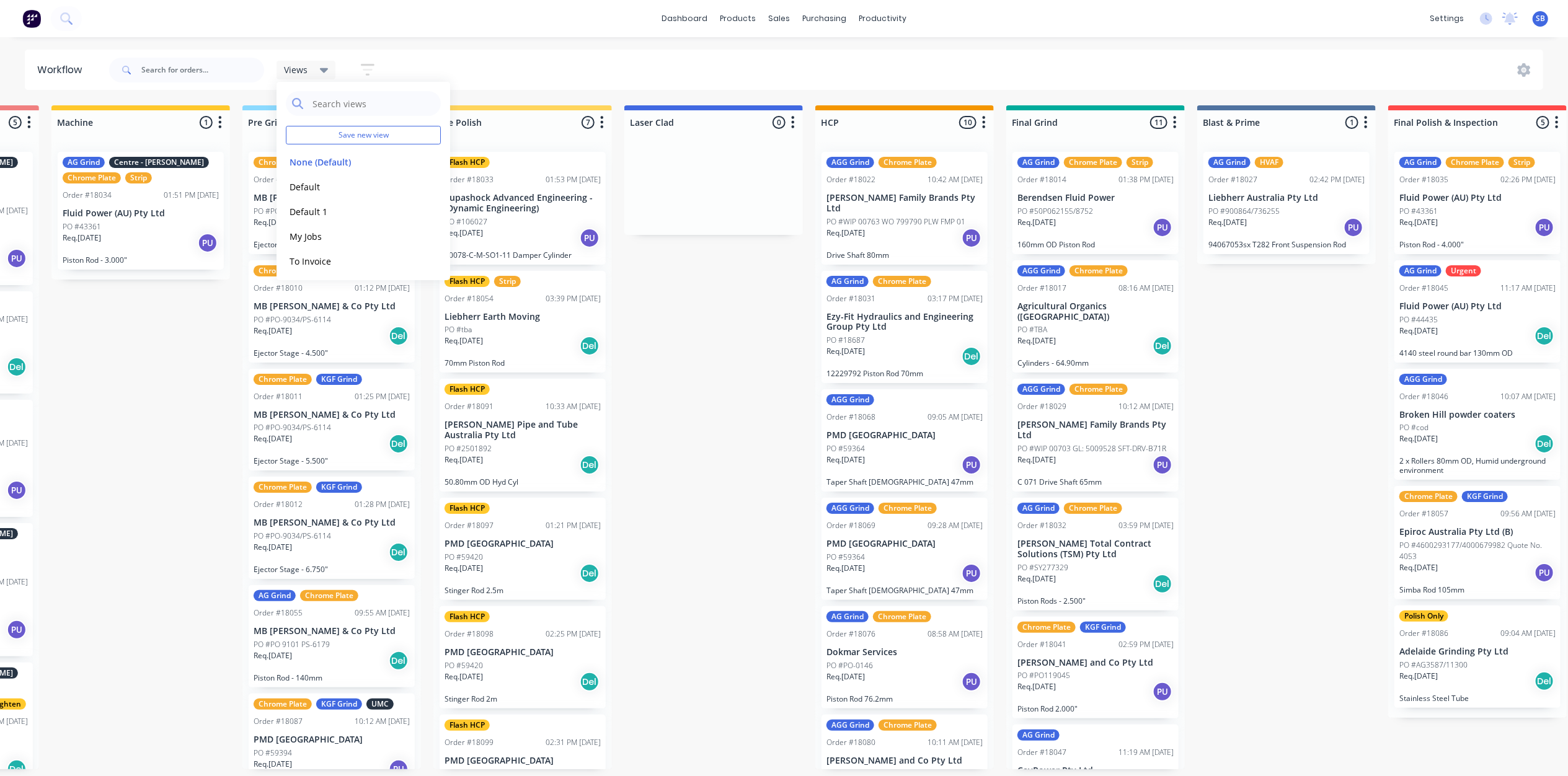
scroll to position [5, 554]
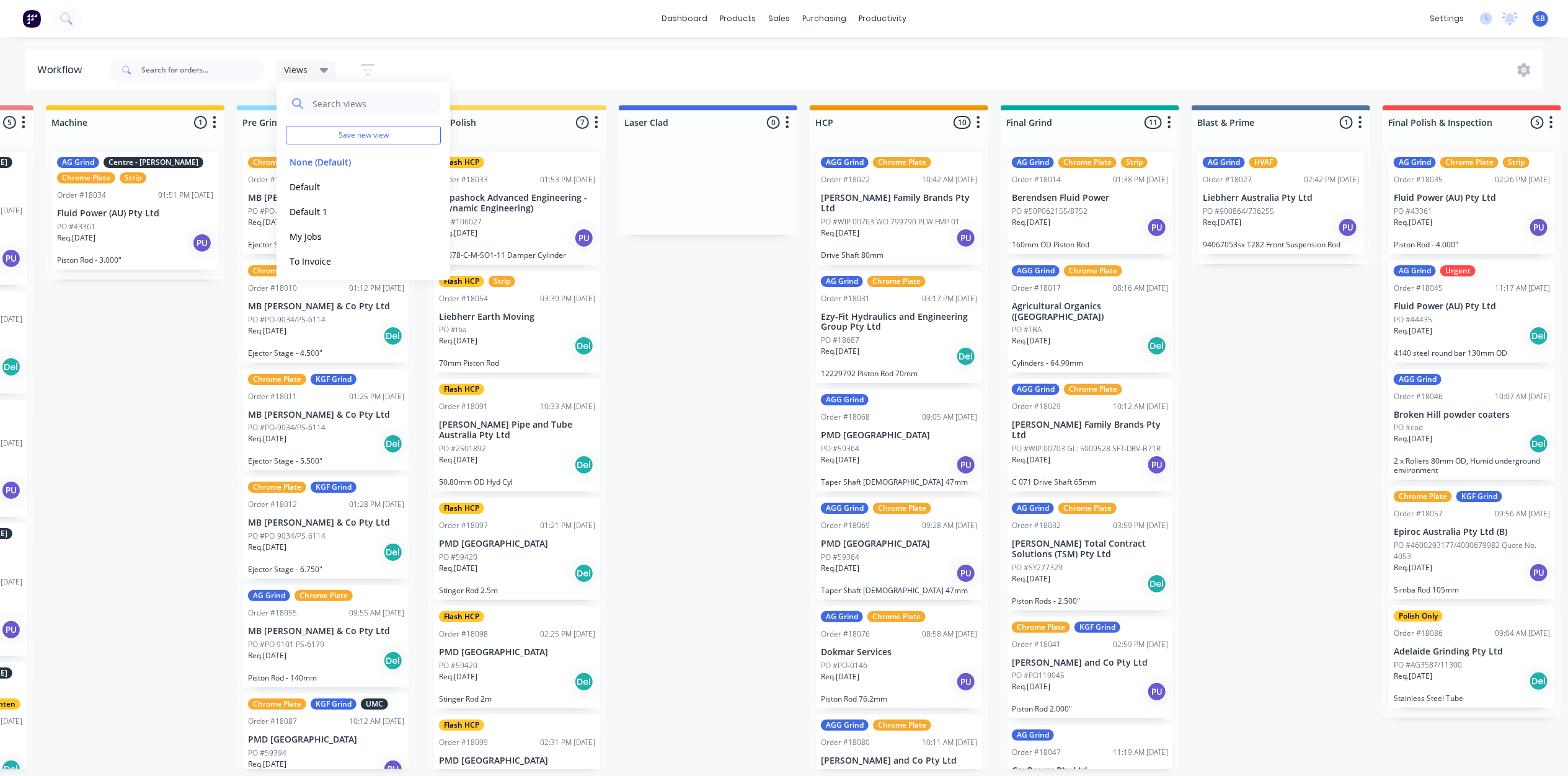
click at [1248, 537] on div "Submitted 0 Status colour #273444 hex #273444 Save Cancel Summaries Total order…" at bounding box center [830, 437] width 2787 height 664
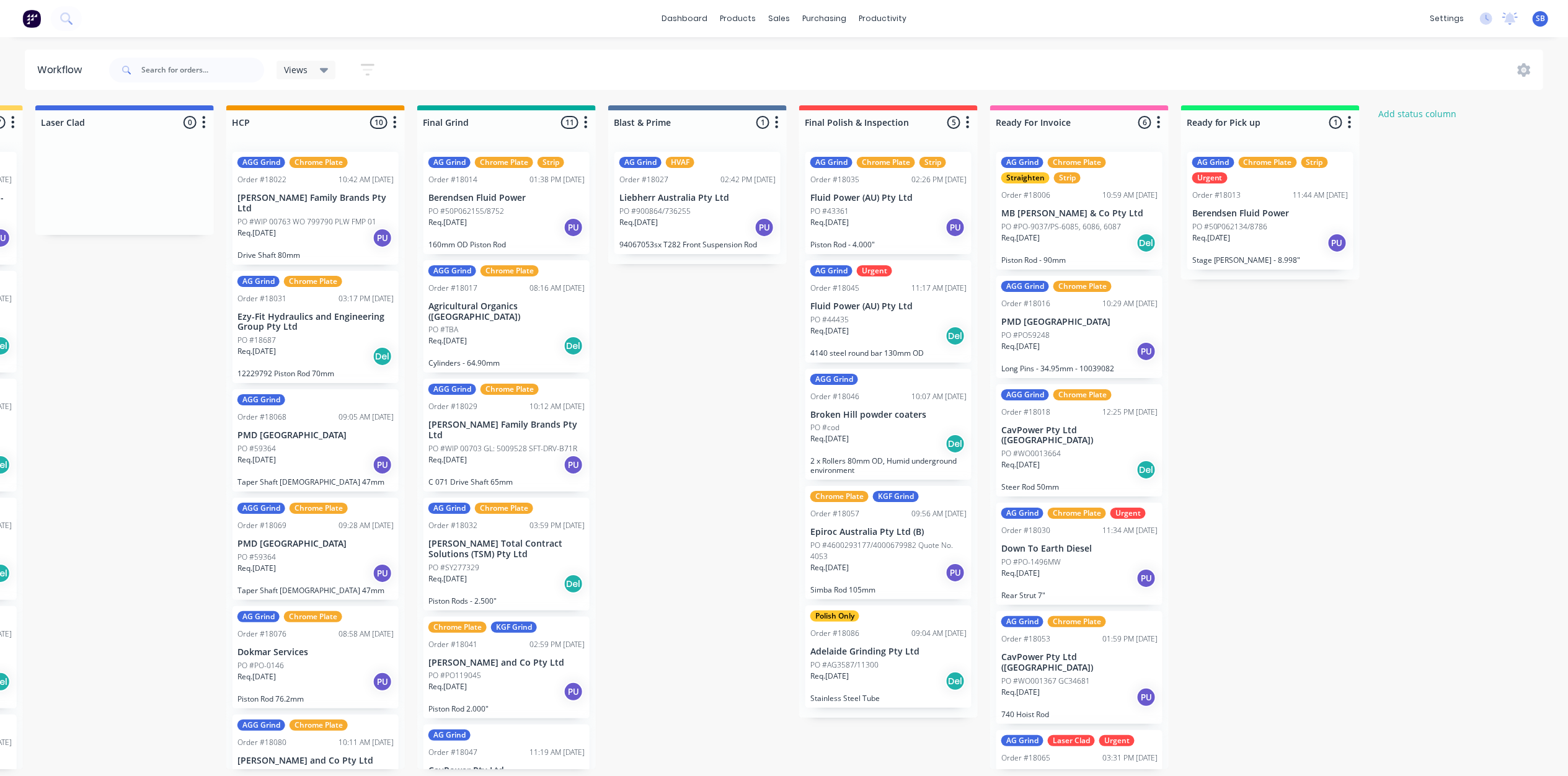
scroll to position [5, 1137]
click at [1260, 208] on p "Berendsen Fluid Power" at bounding box center [1270, 214] width 156 height 11
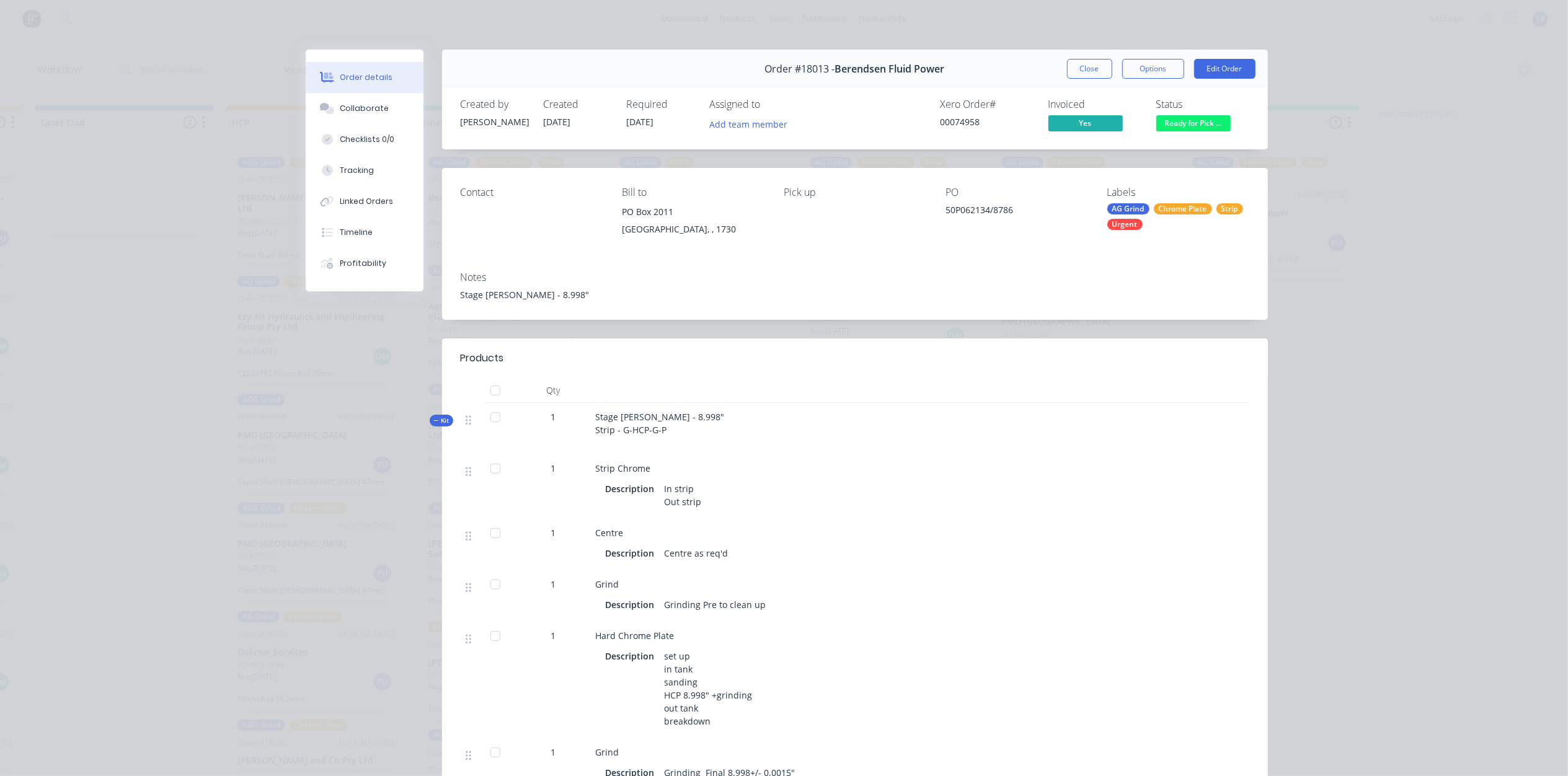
click at [880, 284] on div "Notes Stage [PERSON_NAME] - 8.998"" at bounding box center [854, 291] width 826 height 58
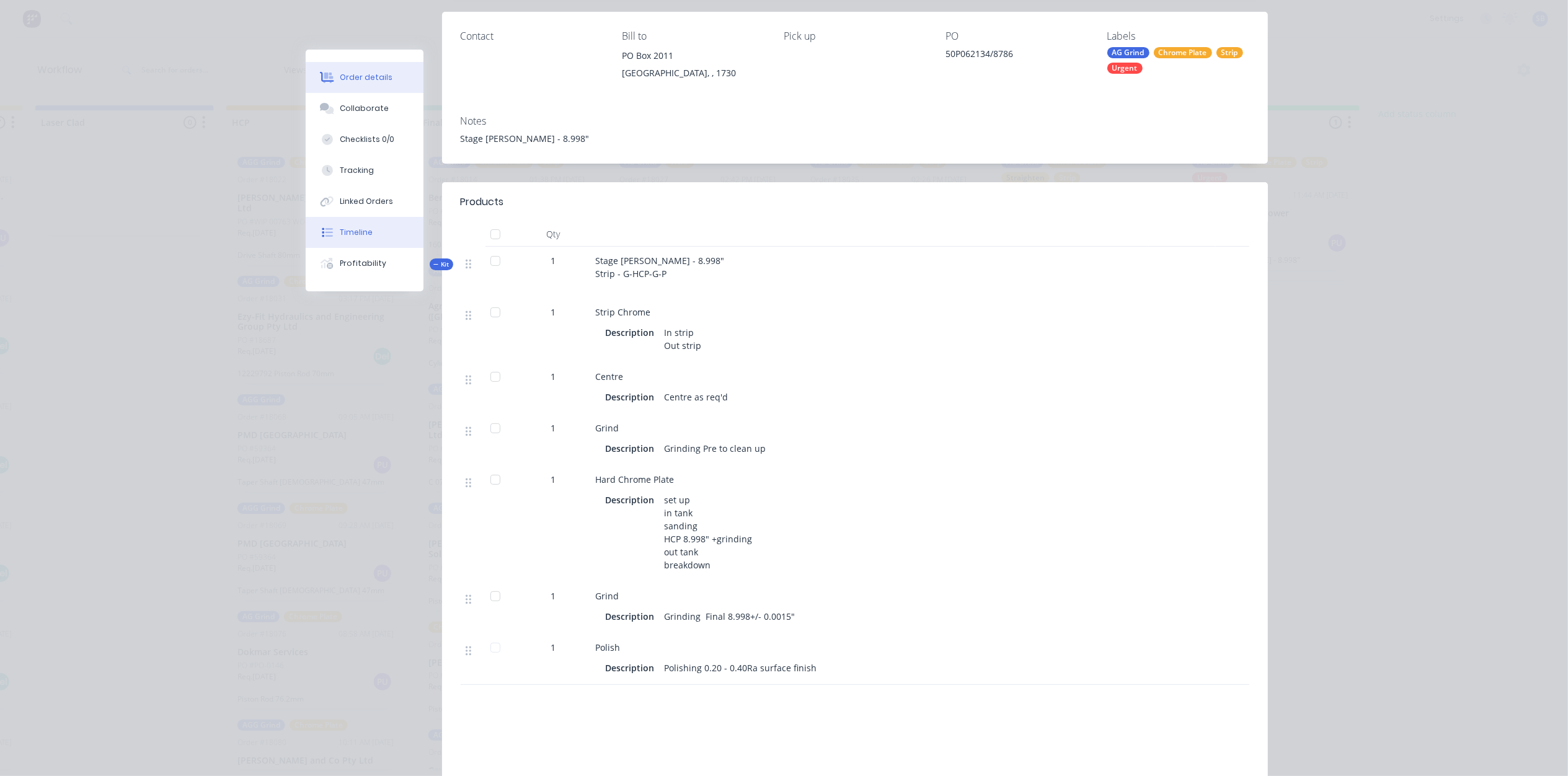
scroll to position [0, 0]
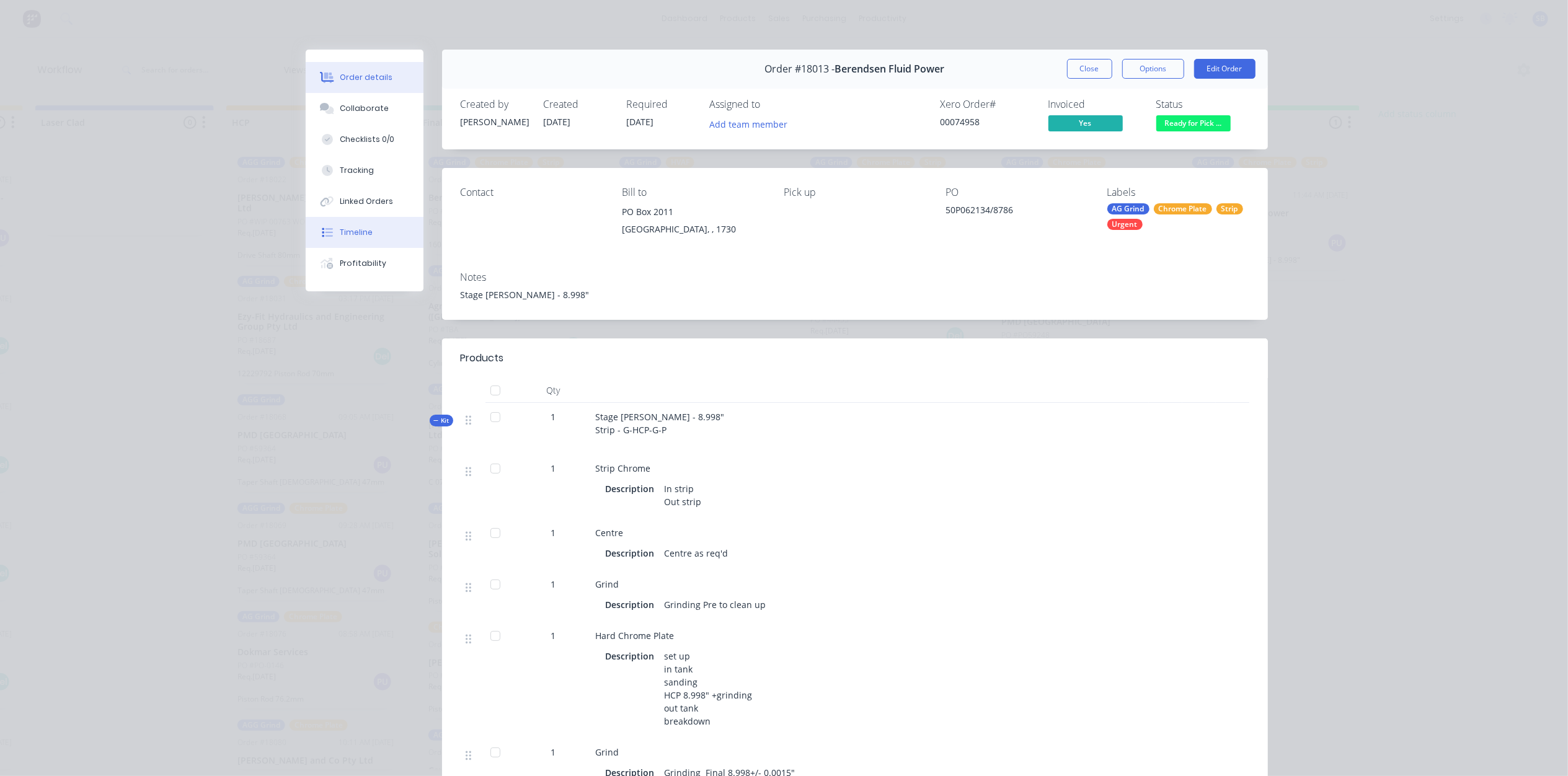
click at [353, 227] on div "Timeline" at bounding box center [356, 232] width 33 height 12
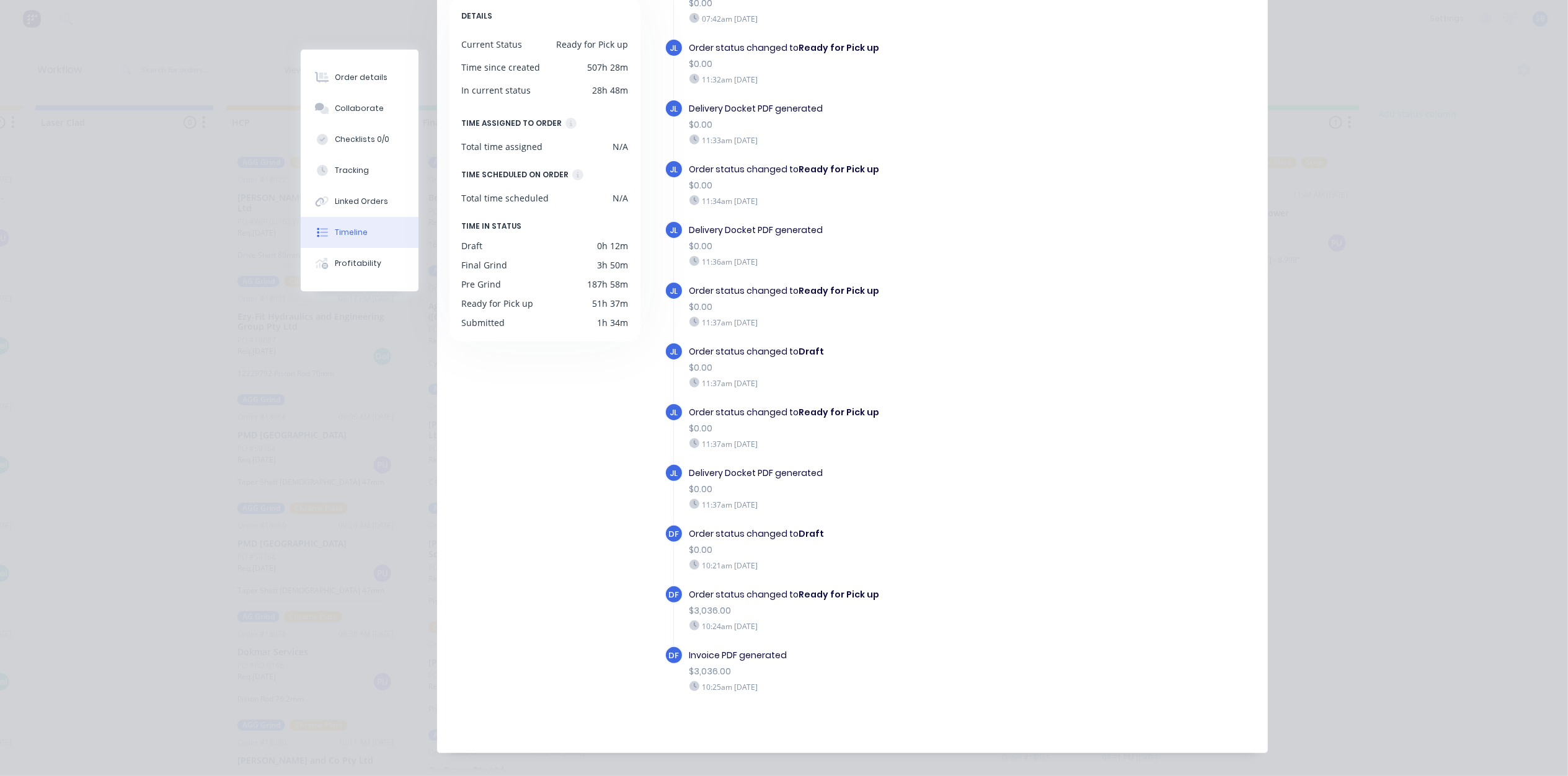
scroll to position [128, 0]
